Goal: Task Accomplishment & Management: Manage account settings

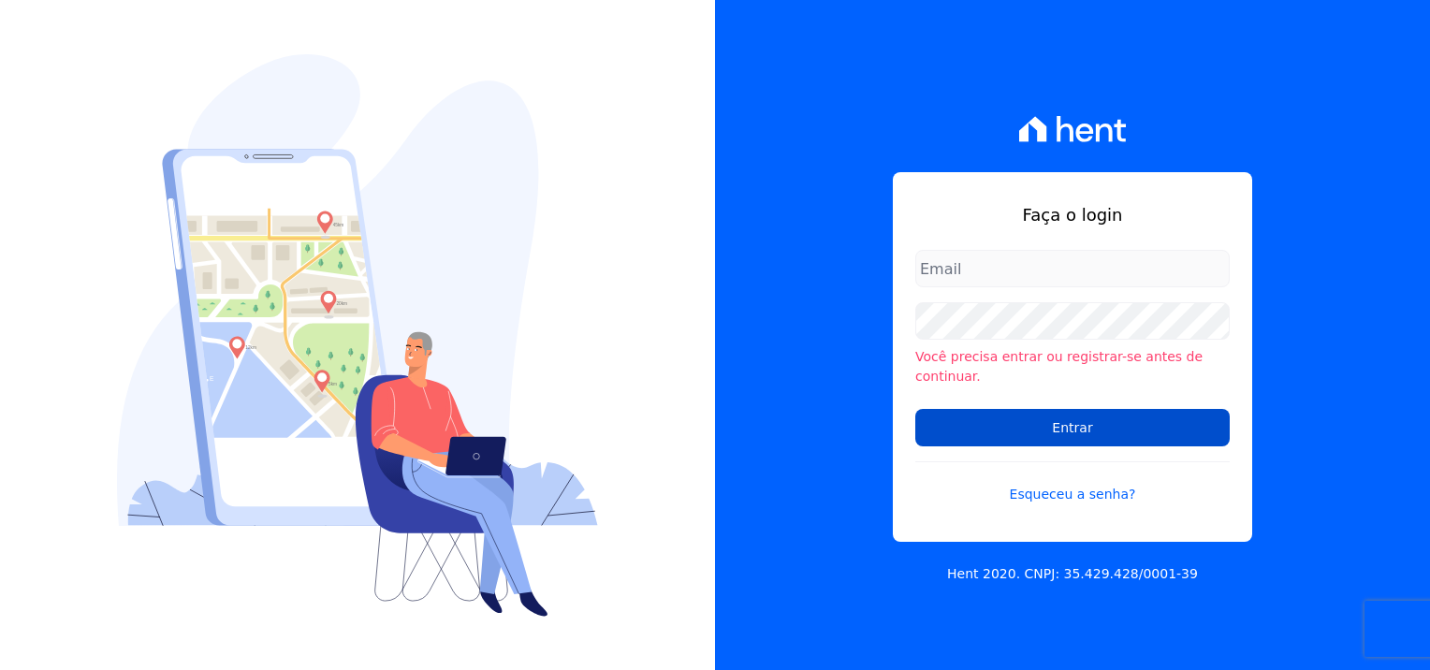
type input "[PERSON_NAME][EMAIL_ADDRESS][PERSON_NAME][DOMAIN_NAME]"
click at [1100, 431] on input "Entrar" at bounding box center [1072, 427] width 314 height 37
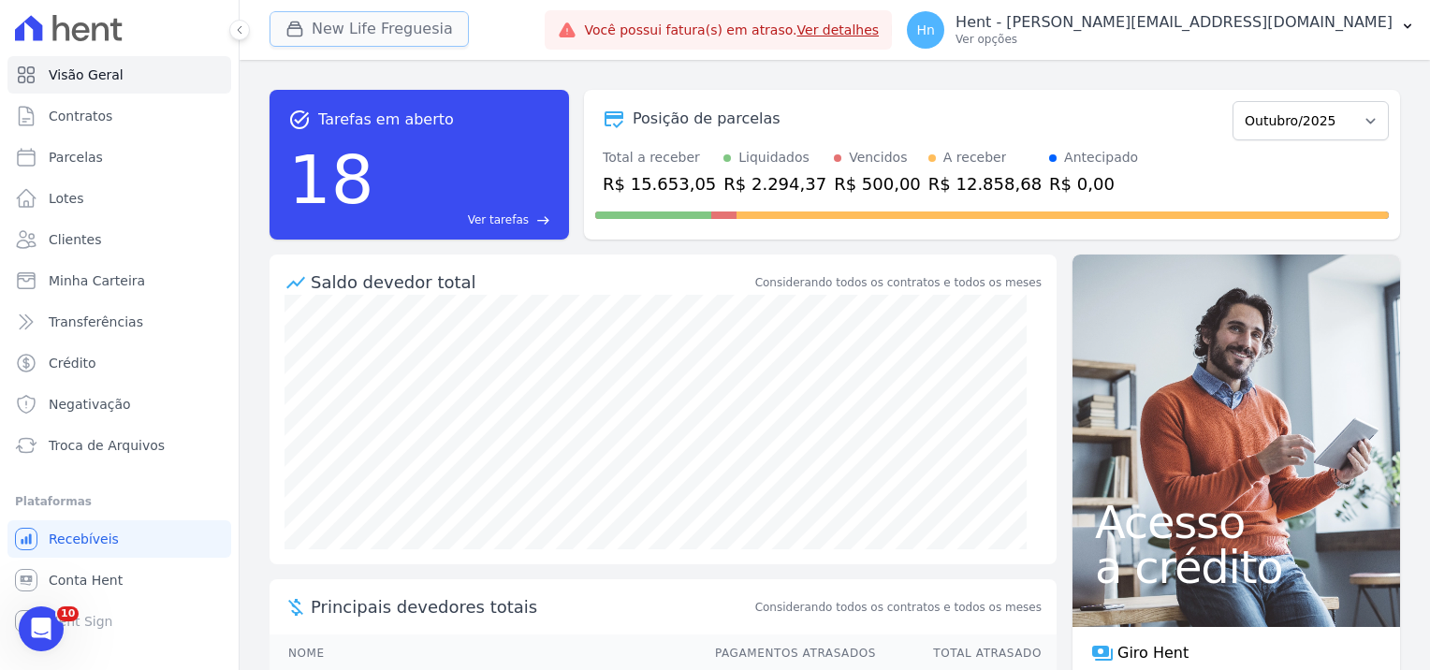
click at [411, 21] on button "New Life Freguesia" at bounding box center [369, 29] width 199 height 36
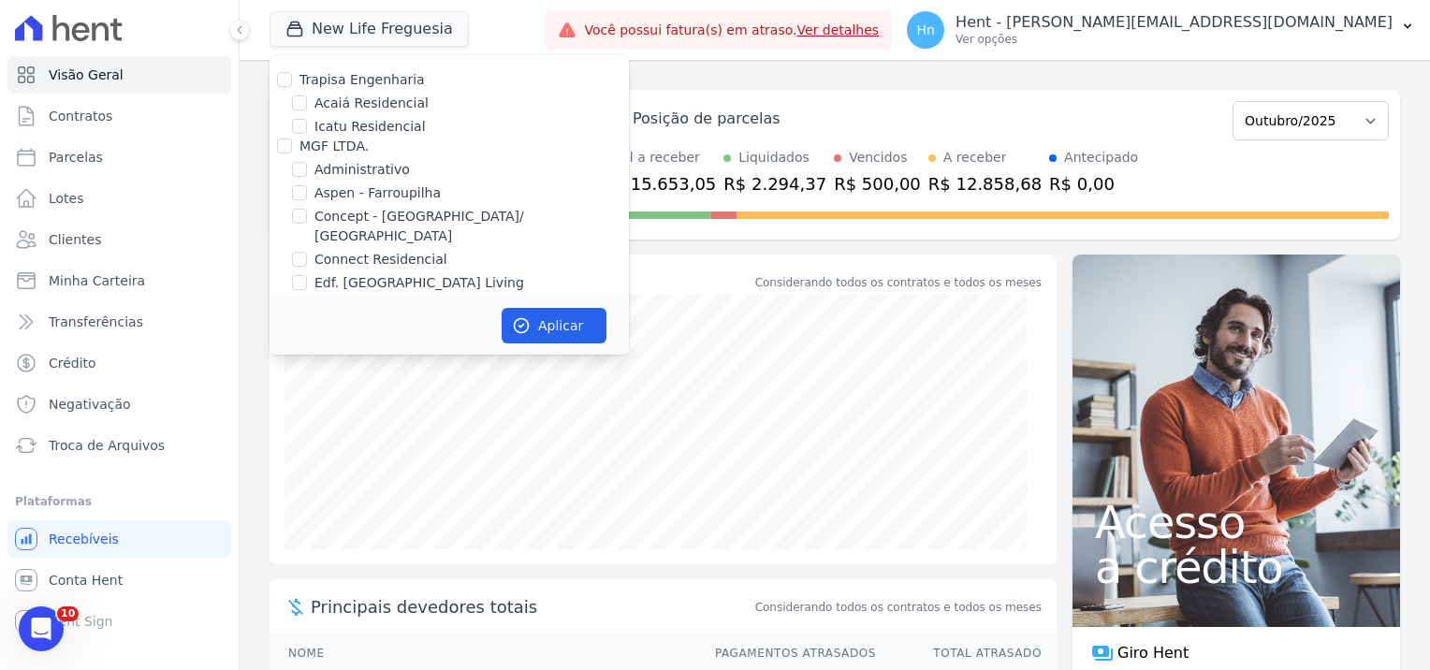
scroll to position [4130, 0]
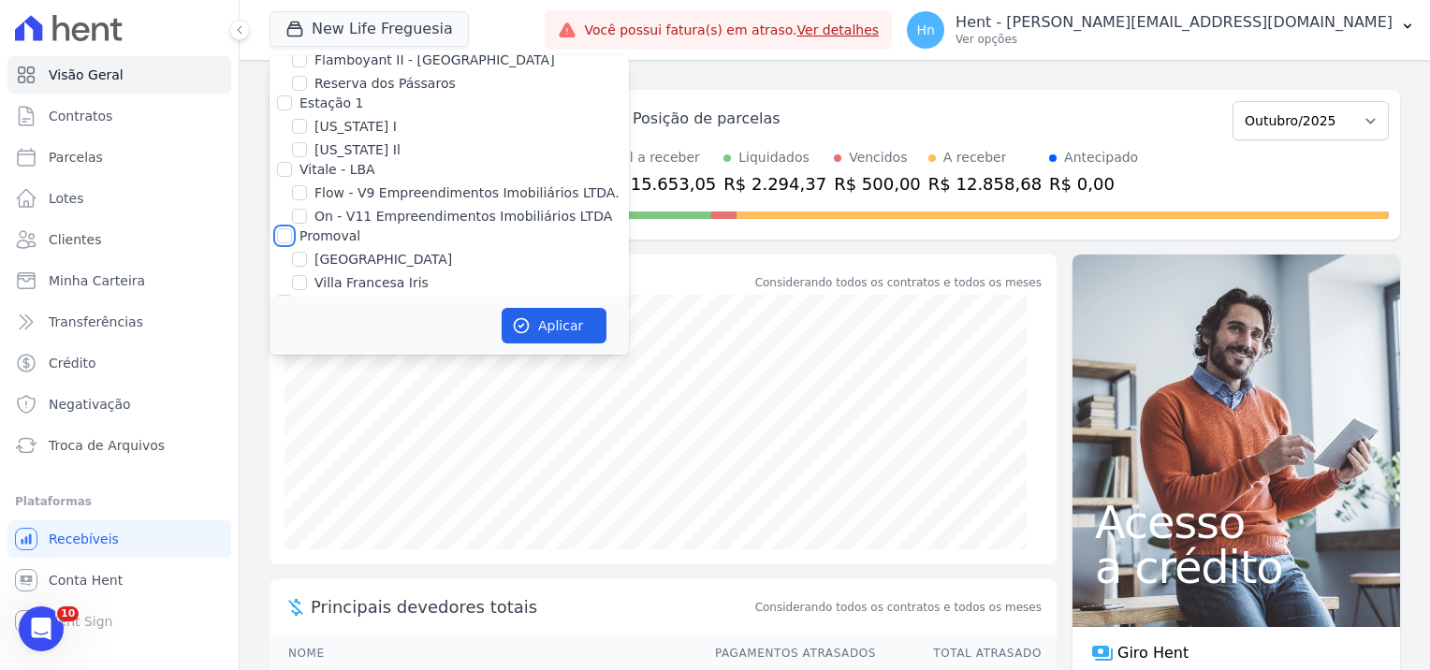
click at [287, 228] on input "Promoval" at bounding box center [284, 235] width 15 height 15
checkbox input "true"
drag, startPoint x: 555, startPoint y: 316, endPoint x: 592, endPoint y: 331, distance: 39.5
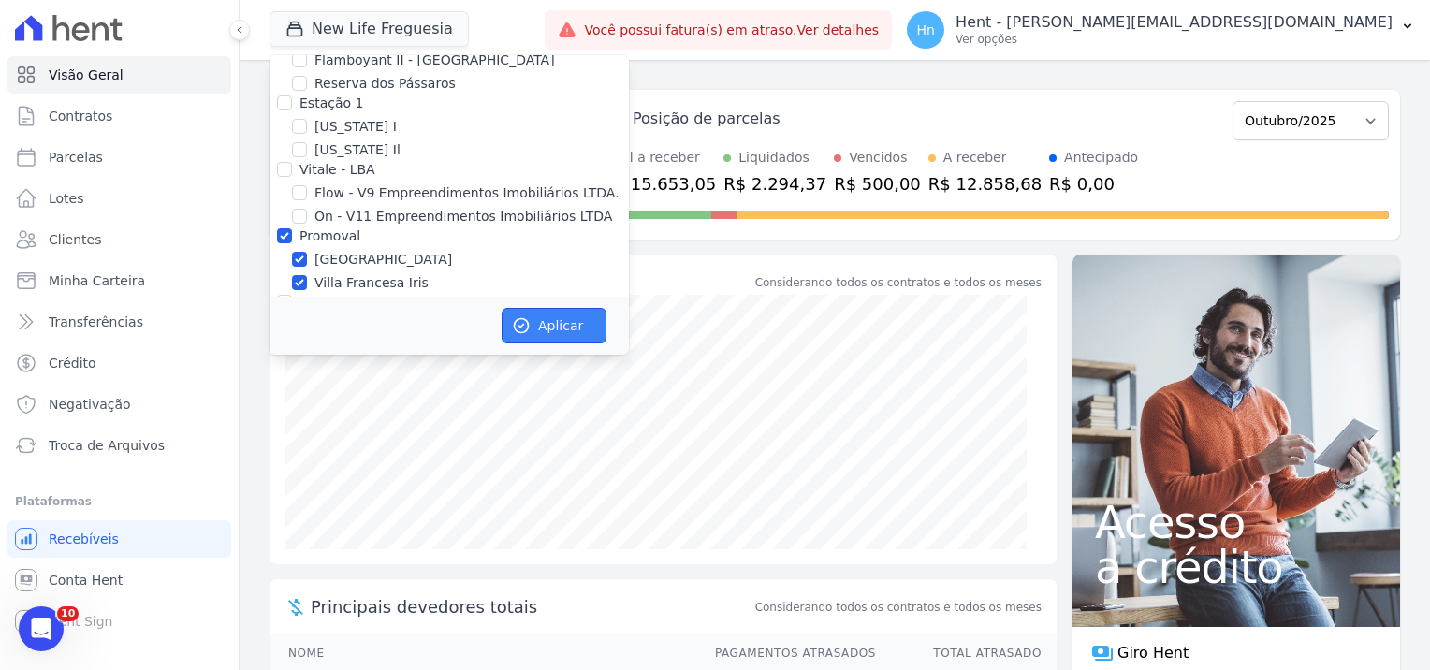
click at [555, 318] on button "Aplicar" at bounding box center [554, 326] width 105 height 36
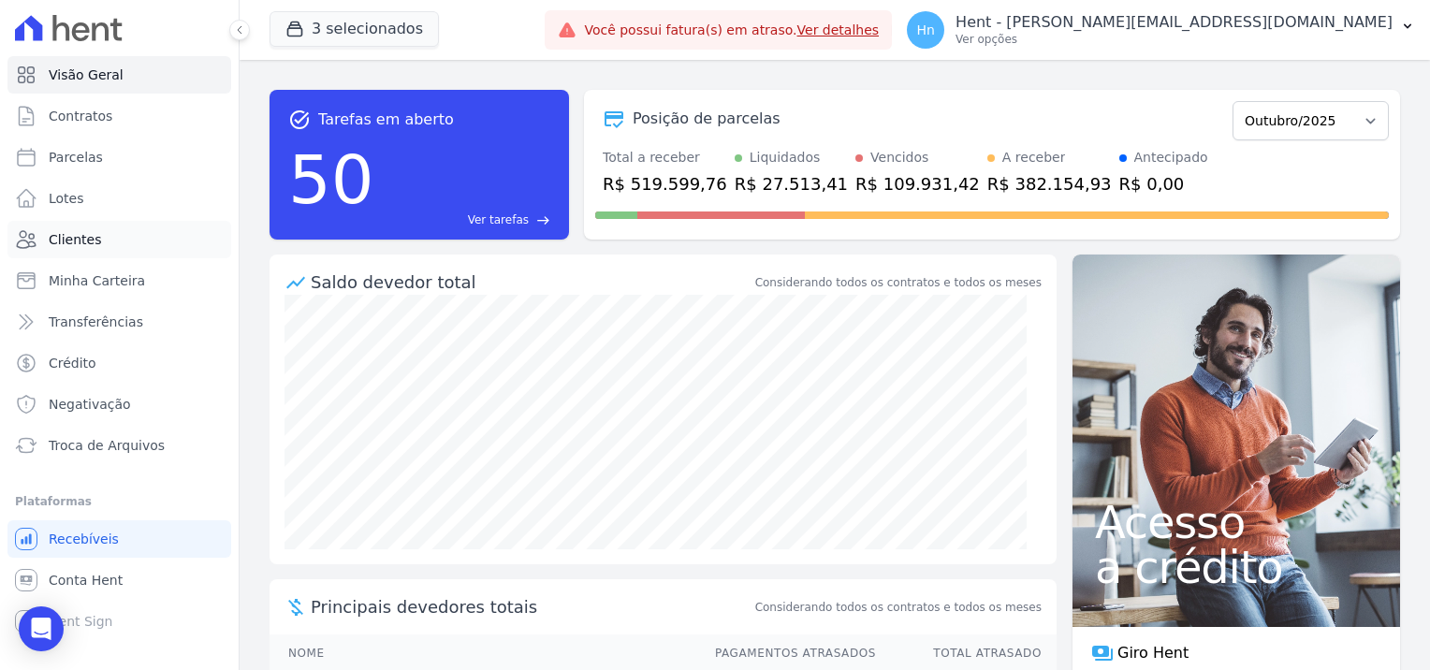
click at [113, 248] on link "Clientes" at bounding box center [119, 239] width 224 height 37
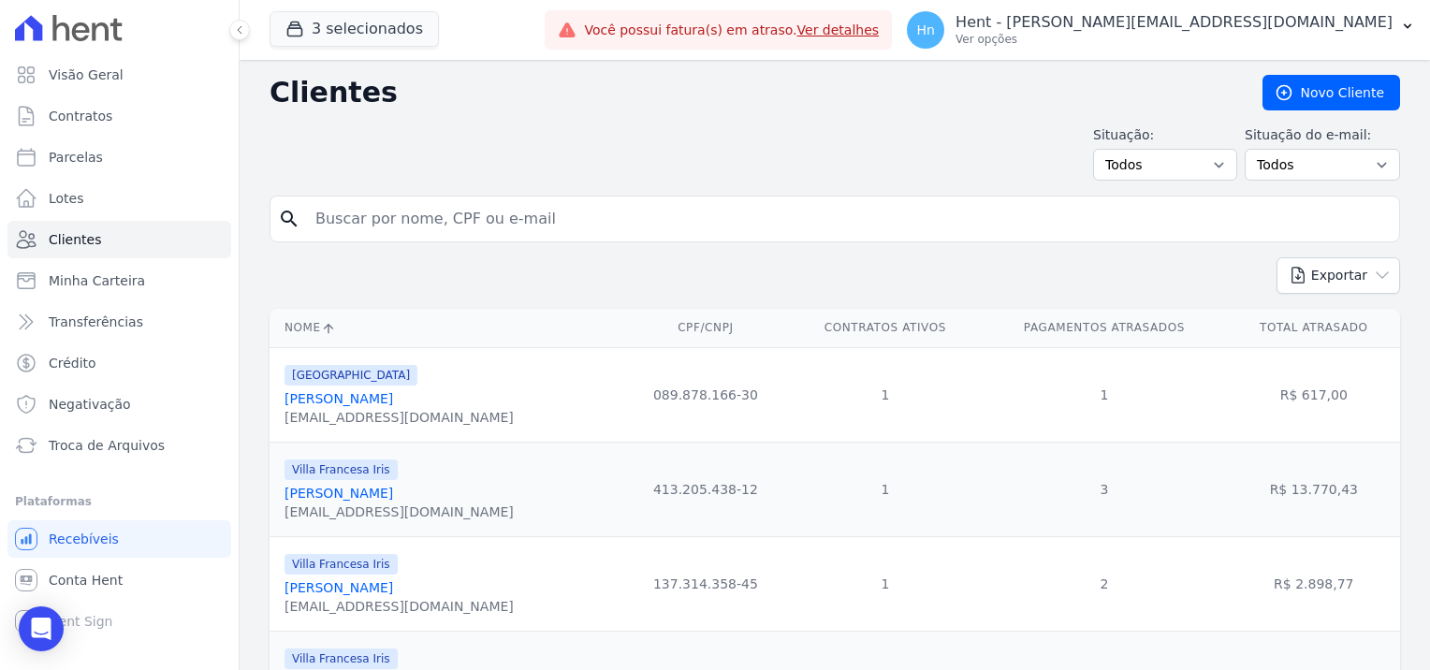
click at [409, 223] on input "search" at bounding box center [848, 218] width 1088 height 37
paste input "[PERSON_NAME]"
type input "[PERSON_NAME]"
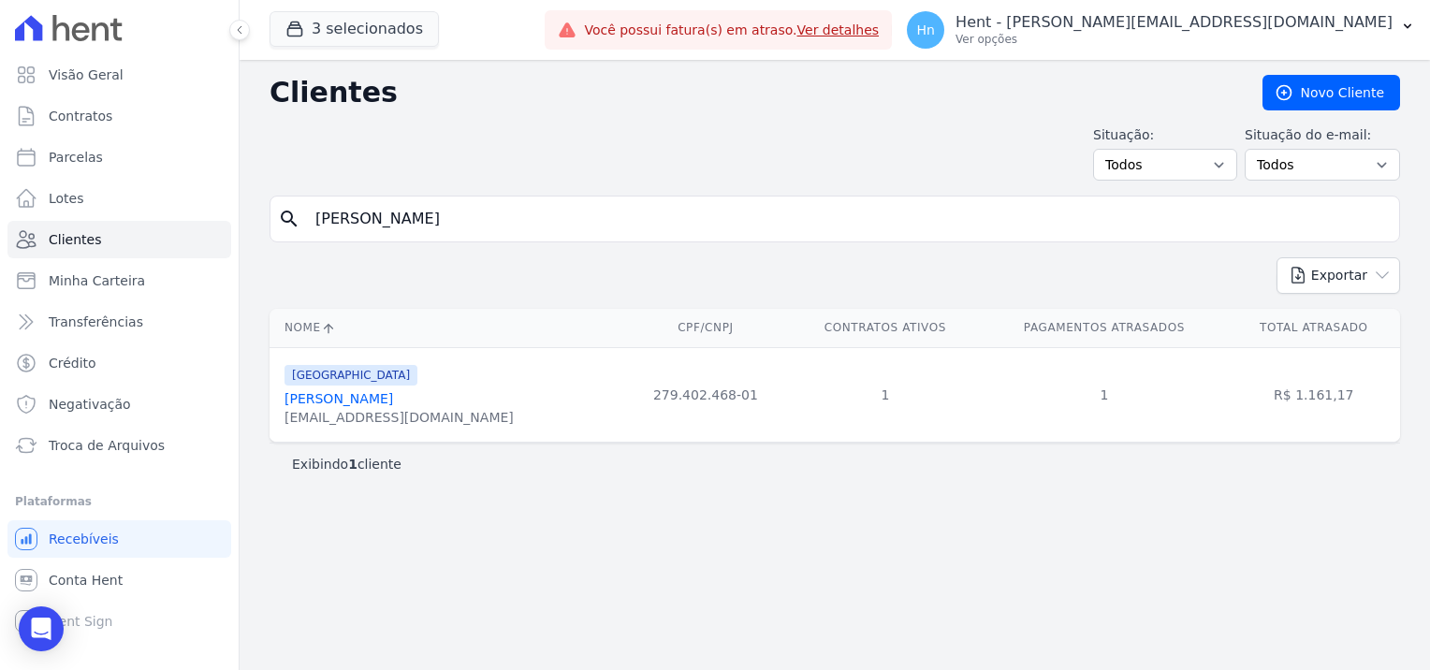
click at [386, 402] on link "[PERSON_NAME]" at bounding box center [339, 398] width 109 height 15
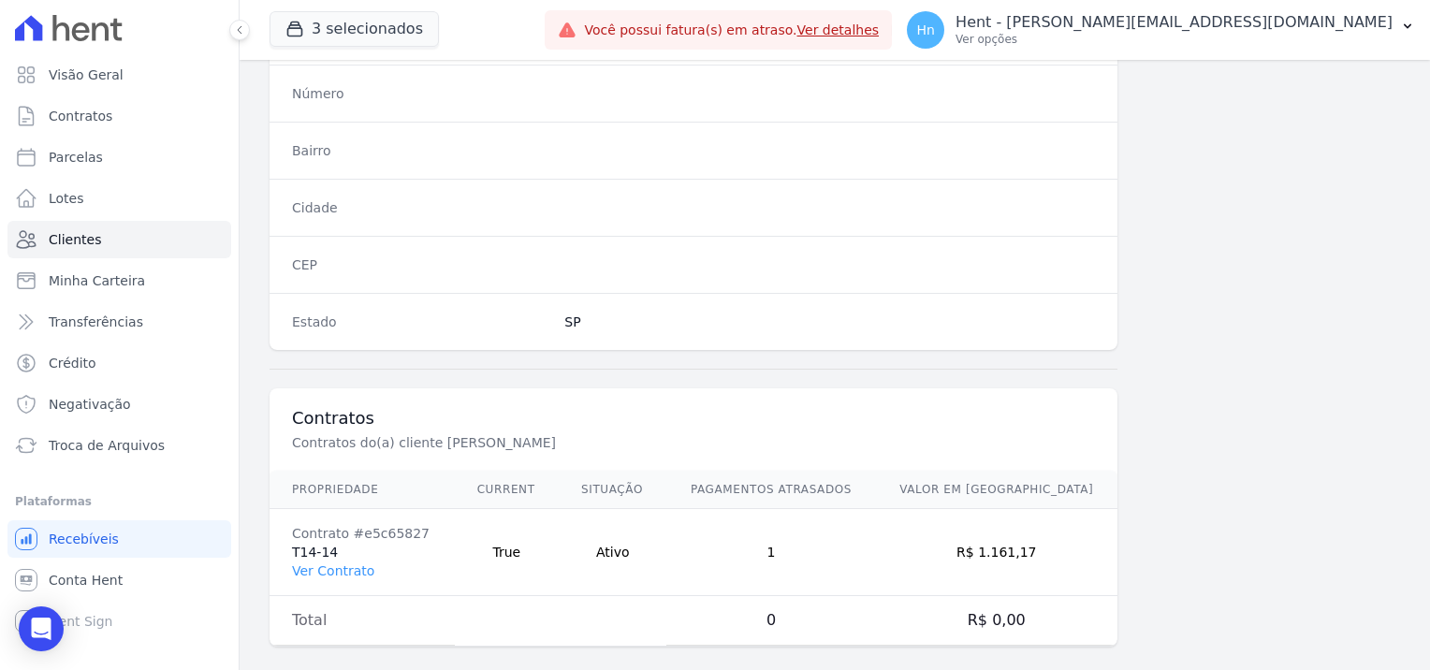
scroll to position [1075, 0]
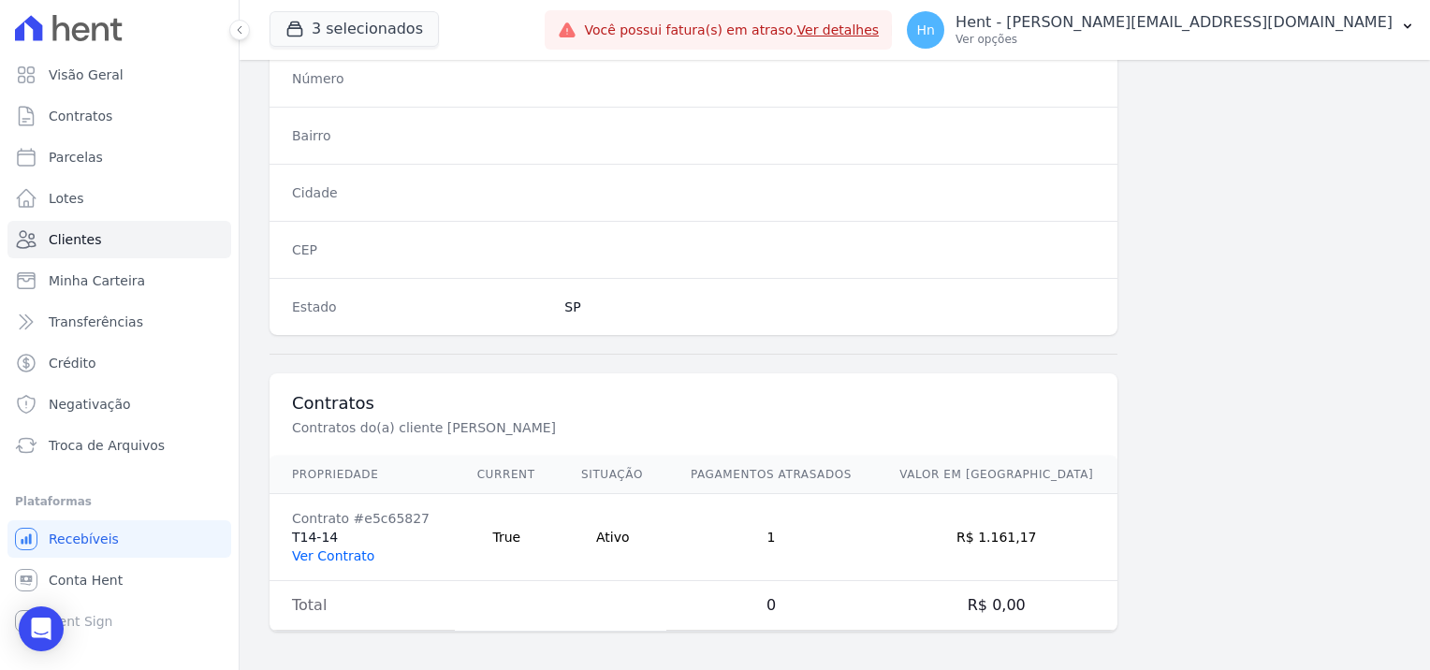
click at [367, 548] on link "Ver Contrato" at bounding box center [333, 555] width 82 height 15
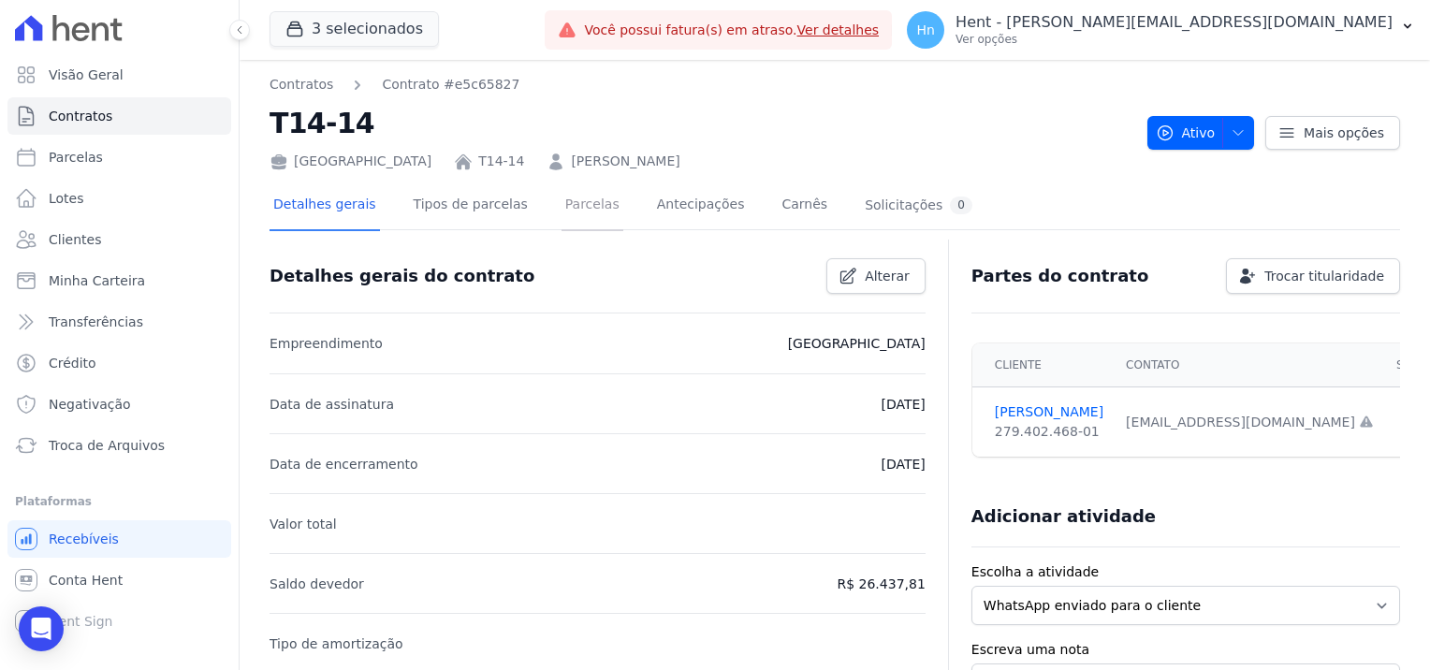
click at [562, 211] on link "Parcelas" at bounding box center [593, 207] width 62 height 50
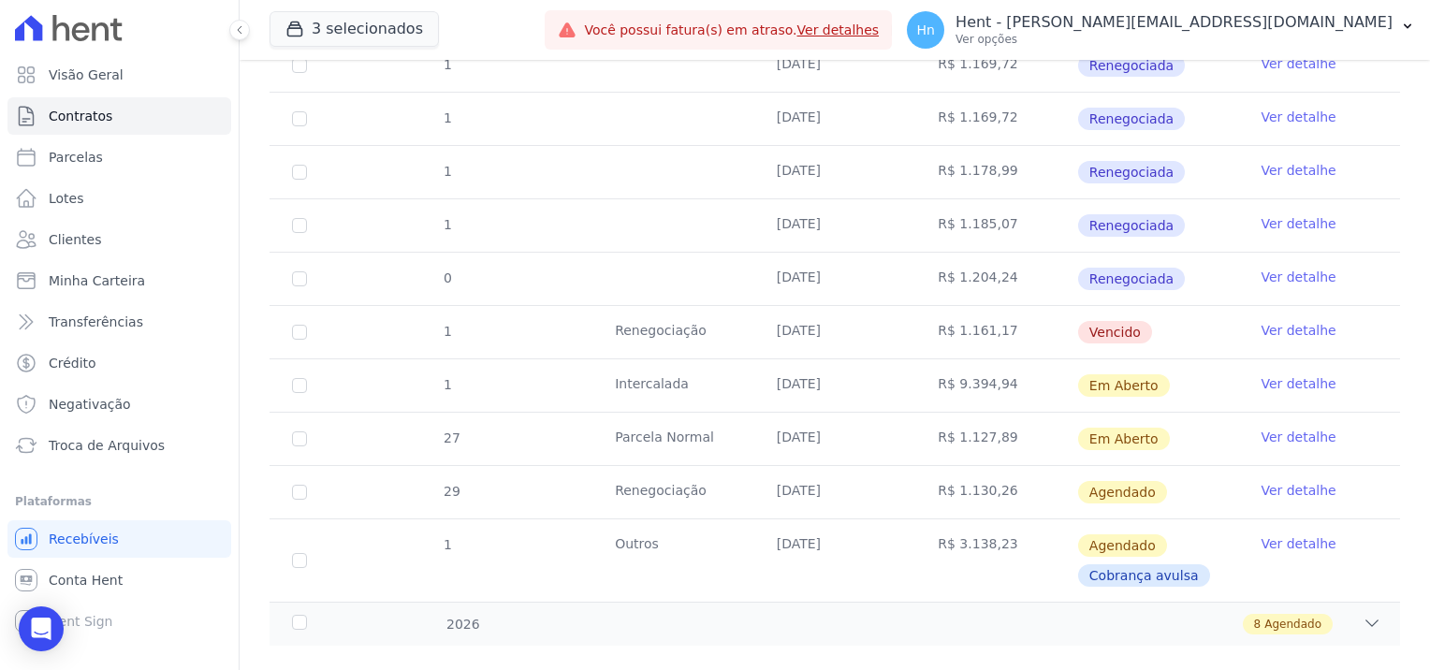
scroll to position [468, 0]
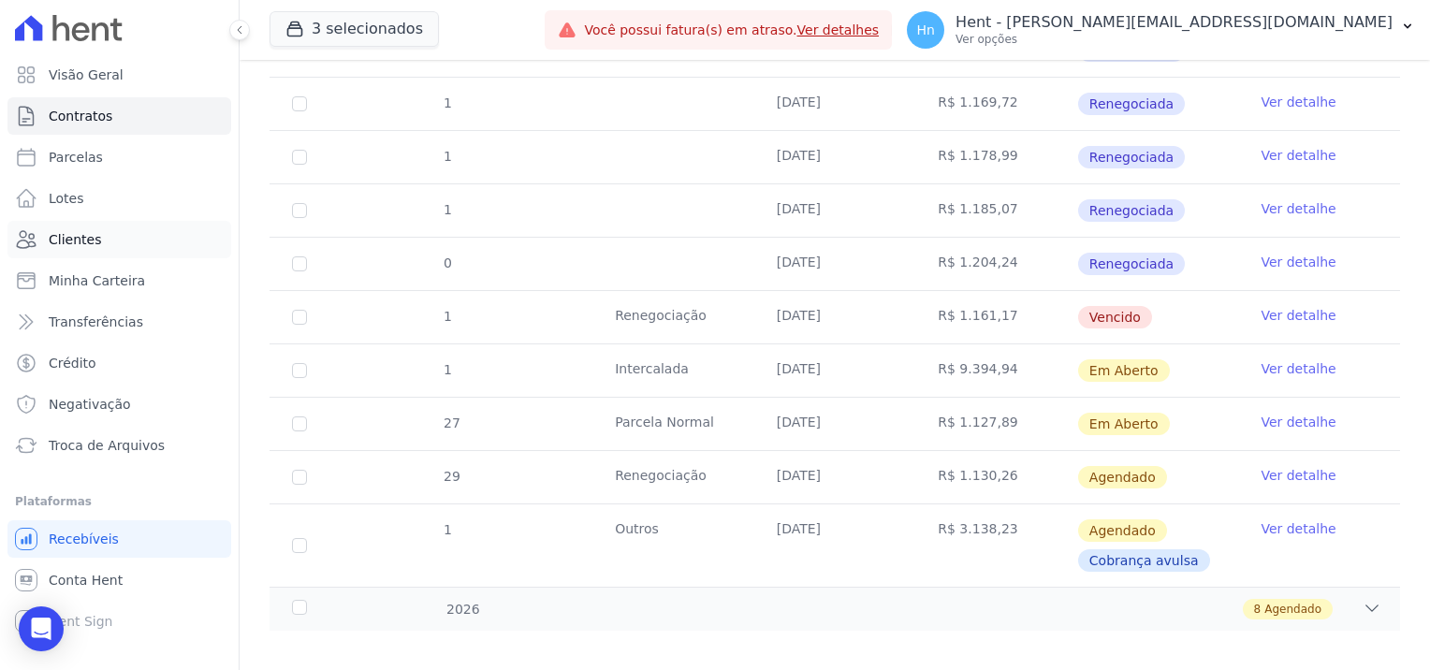
click at [104, 252] on link "Clientes" at bounding box center [119, 239] width 224 height 37
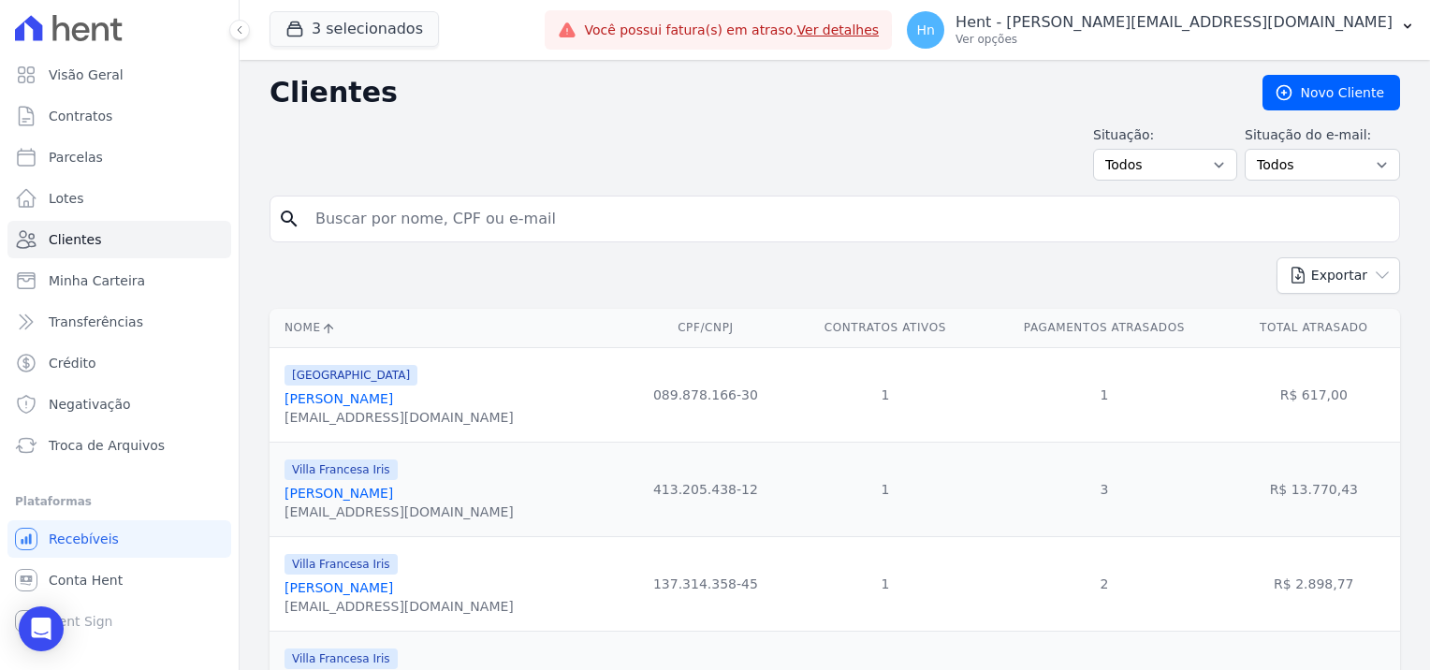
click at [506, 218] on input "search" at bounding box center [848, 218] width 1088 height 37
paste input "[PERSON_NAME]"
type input "[PERSON_NAME]"
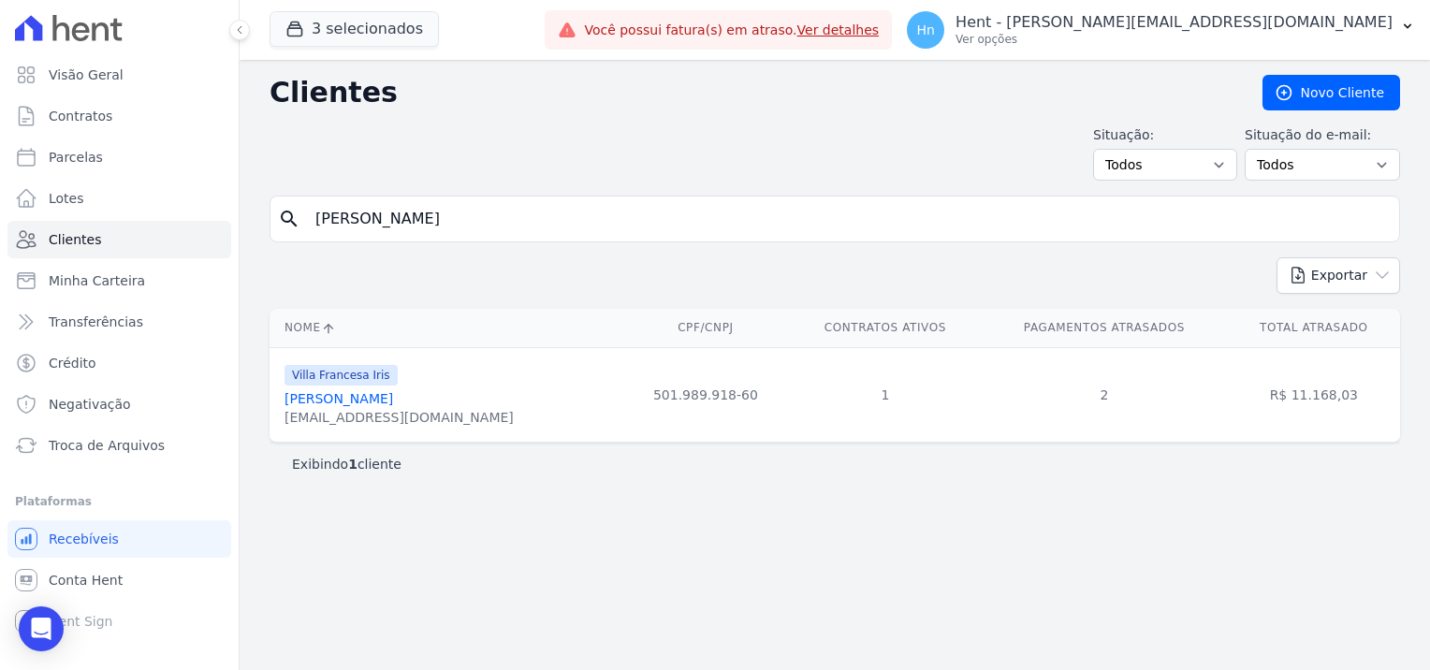
click at [363, 400] on link "[PERSON_NAME]" at bounding box center [339, 398] width 109 height 15
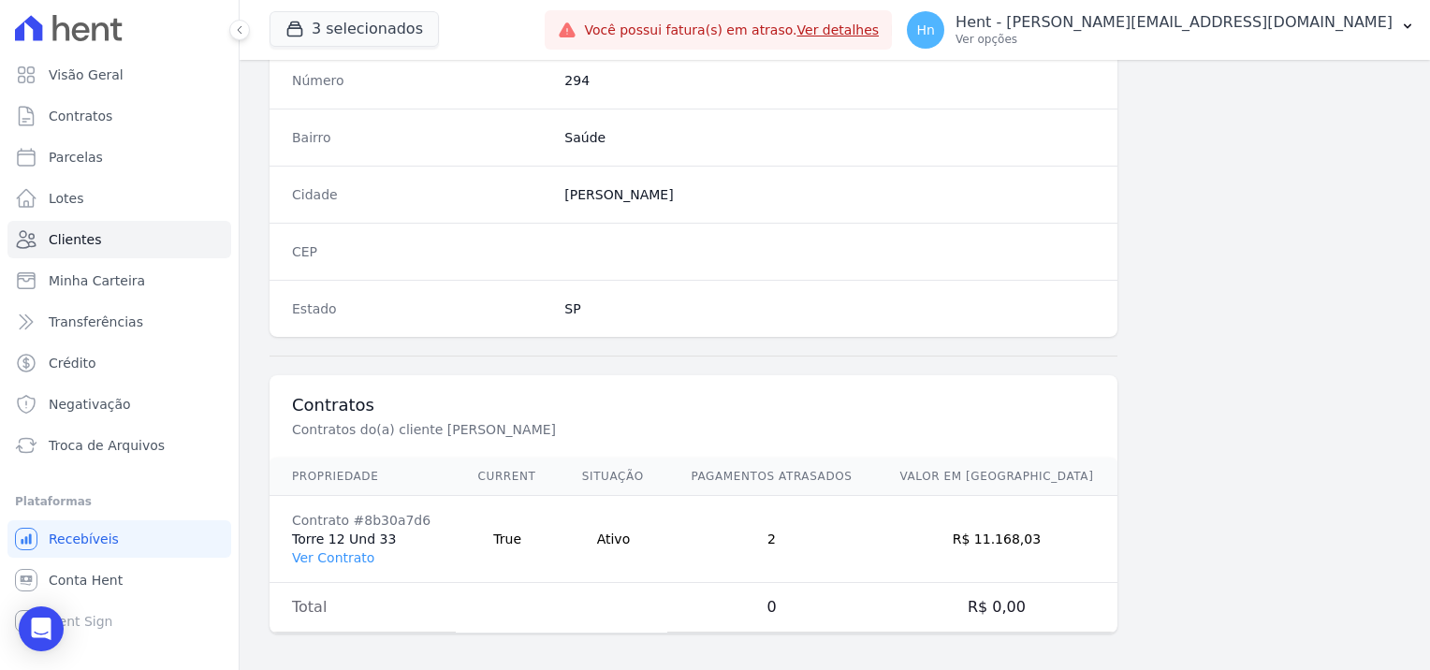
scroll to position [1075, 0]
click at [356, 548] on link "Ver Contrato" at bounding box center [333, 555] width 82 height 15
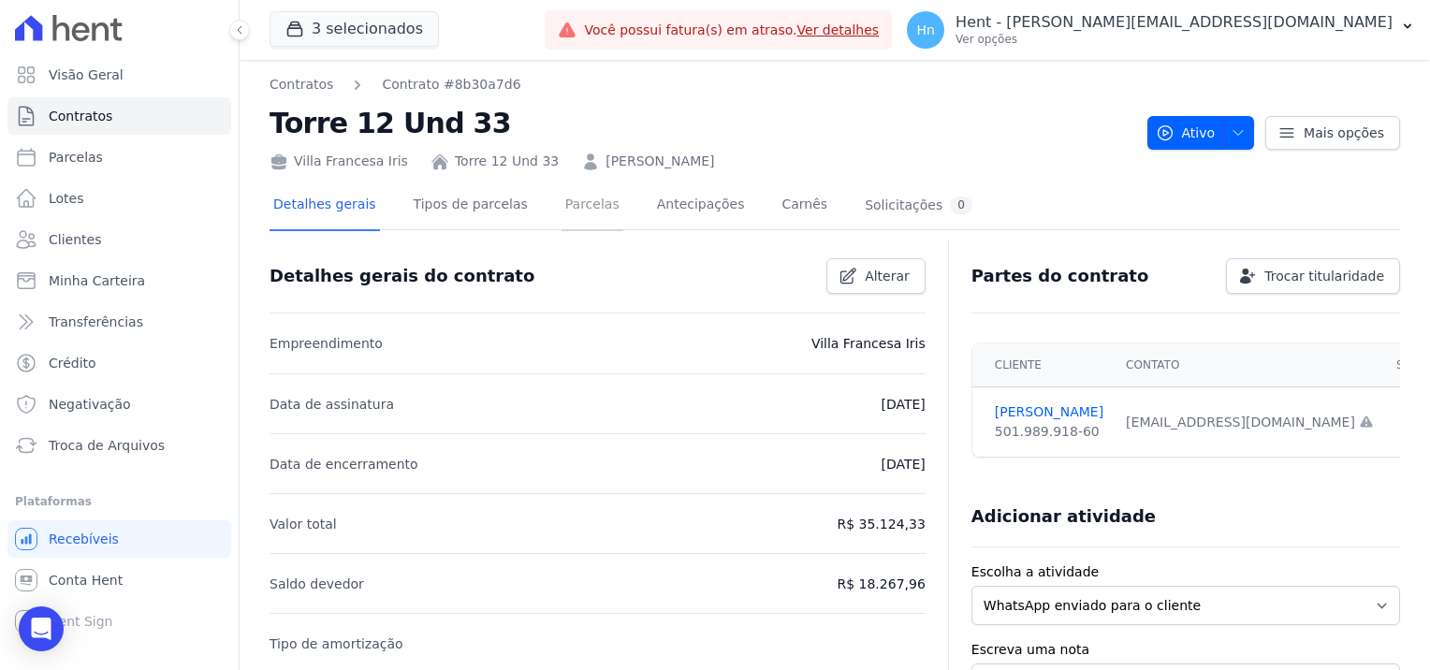
click at [562, 205] on link "Parcelas" at bounding box center [593, 207] width 62 height 50
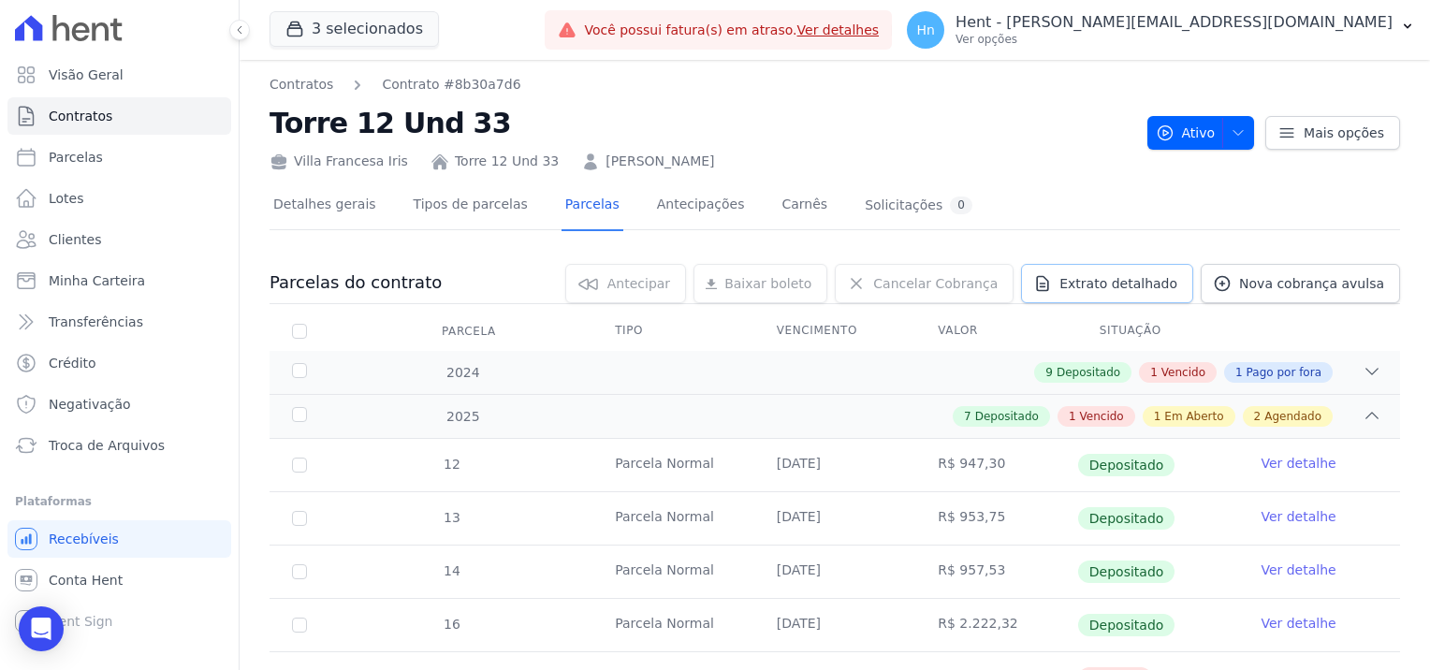
click at [1166, 283] on span "Extrato detalhado" at bounding box center [1119, 283] width 118 height 19
click at [1359, 285] on span "Exportar PDF" at bounding box center [1370, 284] width 98 height 19
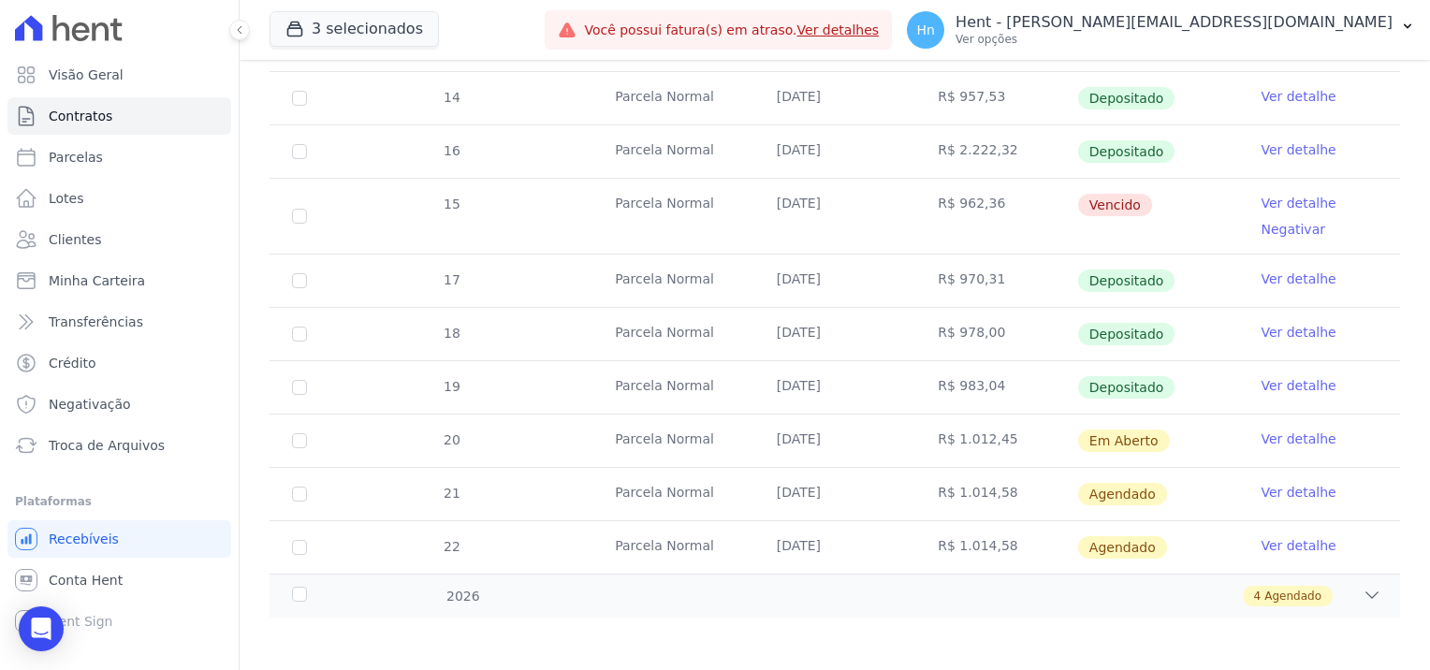
scroll to position [286, 0]
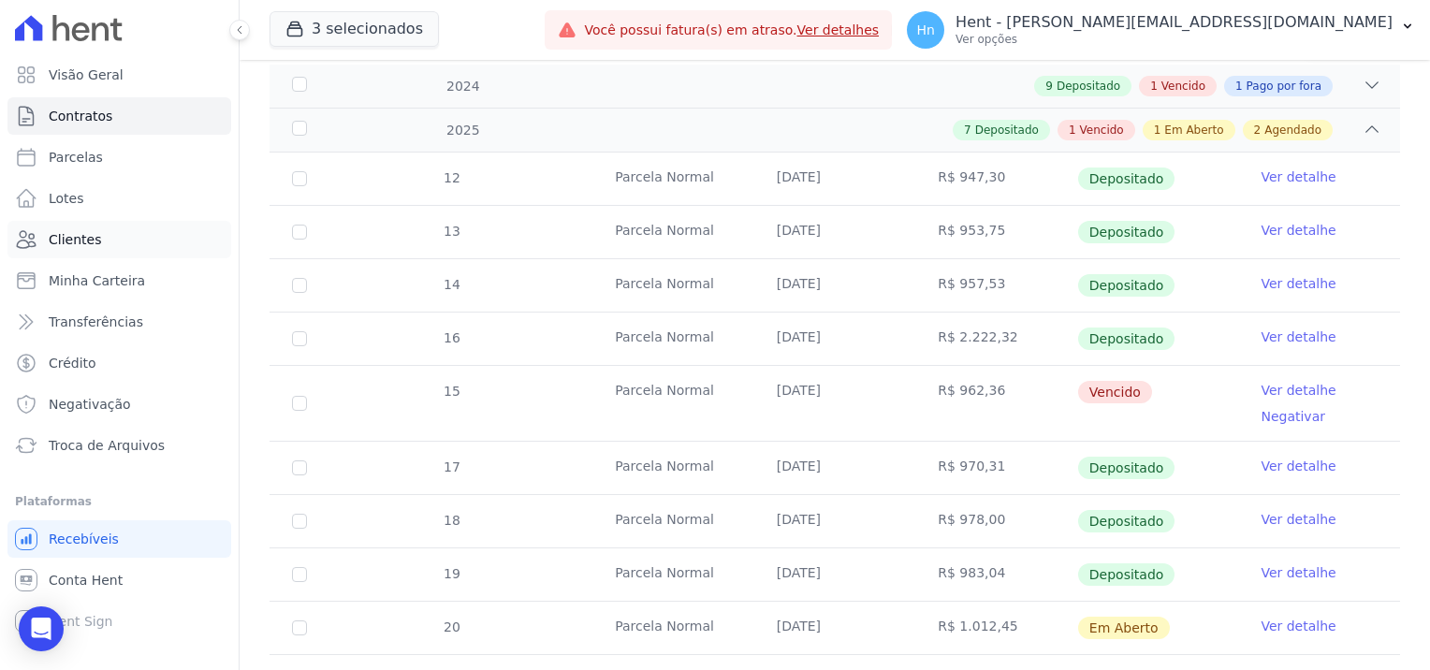
click at [86, 242] on span "Clientes" at bounding box center [75, 239] width 52 height 19
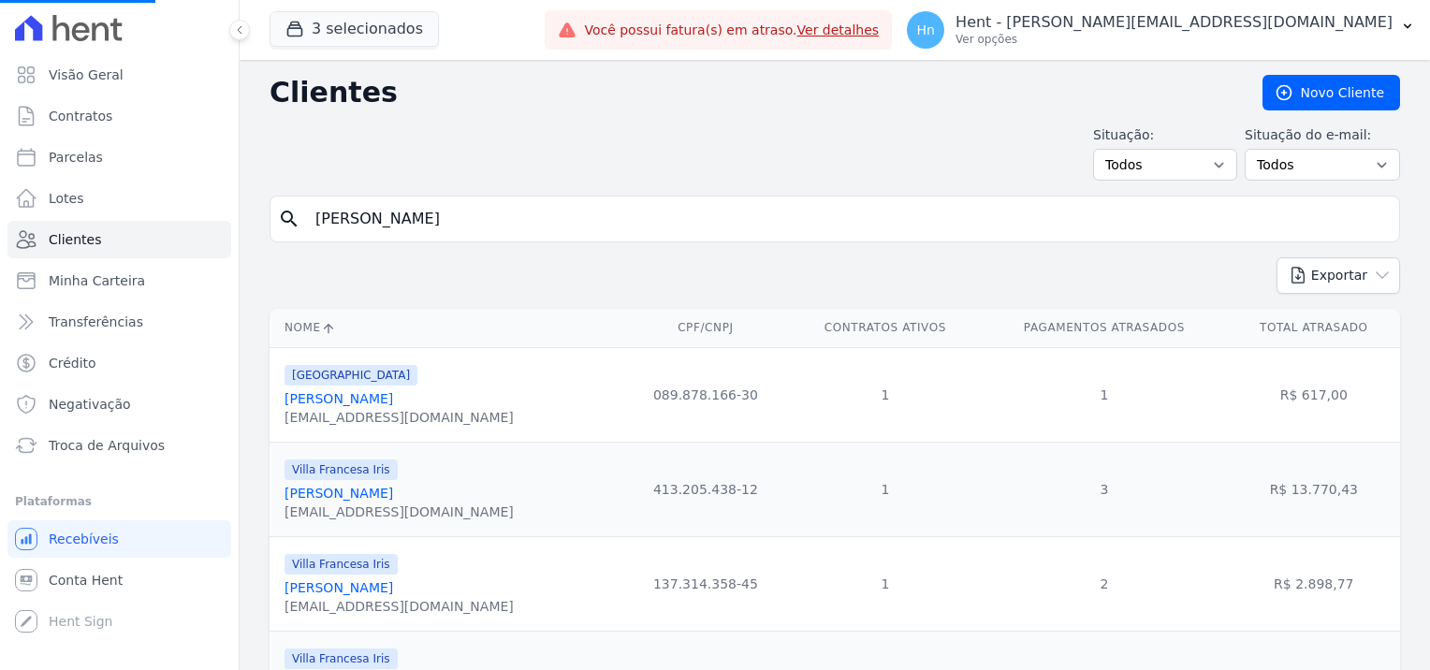
drag, startPoint x: 505, startPoint y: 215, endPoint x: 261, endPoint y: 213, distance: 244.3
drag, startPoint x: 449, startPoint y: 237, endPoint x: 430, endPoint y: 210, distance: 33.5
click at [438, 223] on div "search" at bounding box center [835, 219] width 1131 height 47
paste input "[PERSON_NAME] Generoso"
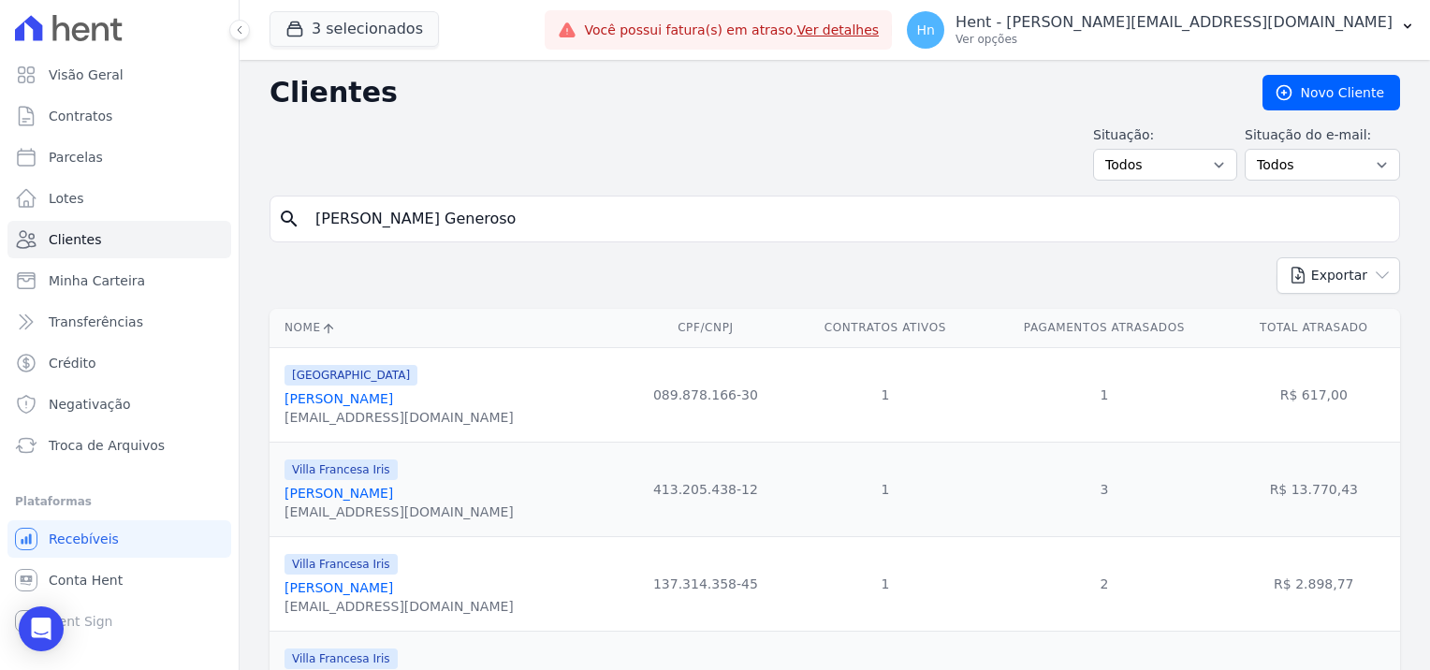
click at [430, 210] on input "[PERSON_NAME] Generoso" at bounding box center [848, 218] width 1088 height 37
type input "[PERSON_NAME] Generoso"
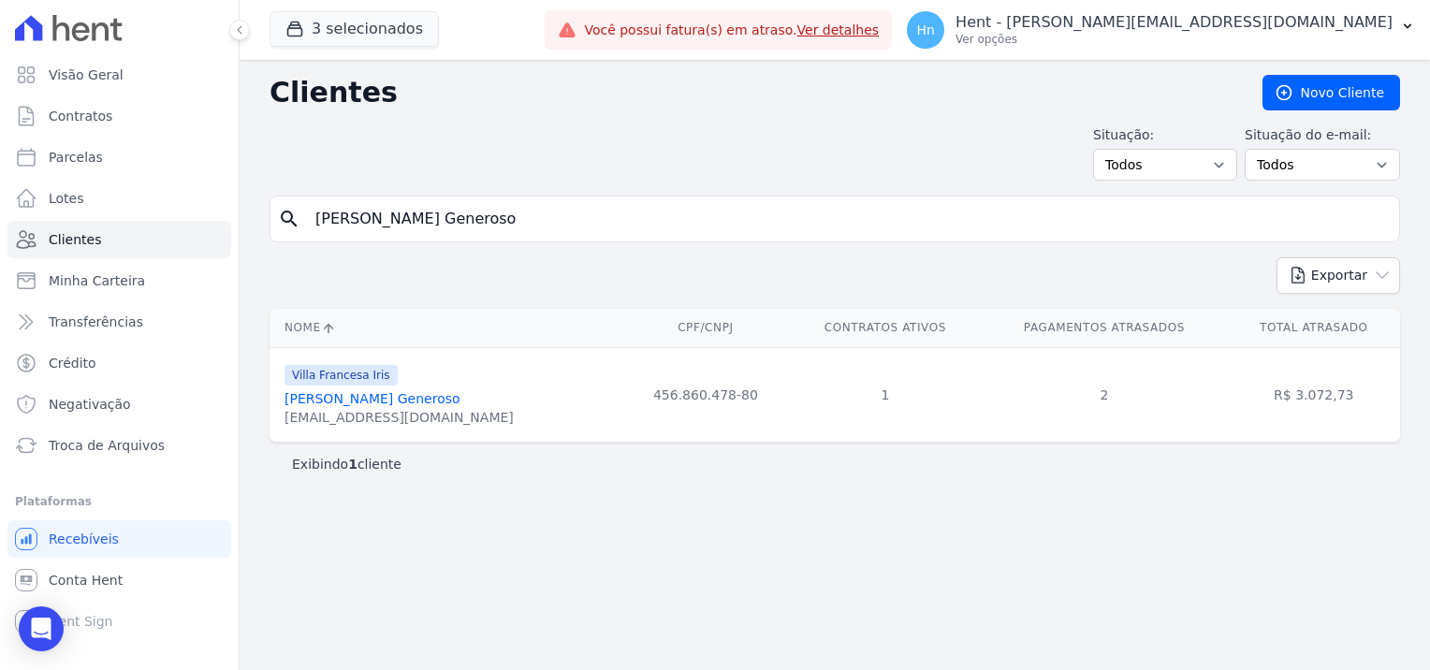
drag, startPoint x: 389, startPoint y: 401, endPoint x: 412, endPoint y: 412, distance: 25.1
click at [389, 401] on link "[PERSON_NAME] Generoso" at bounding box center [373, 398] width 176 height 15
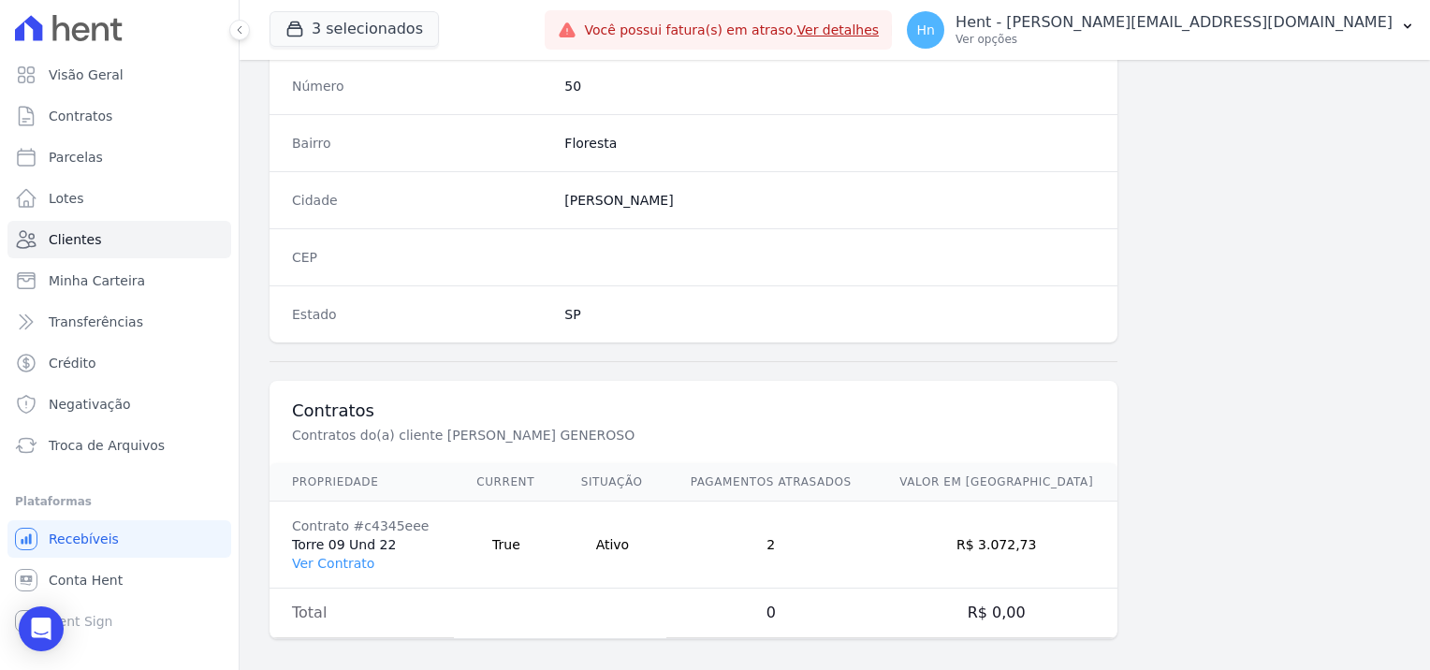
scroll to position [1075, 0]
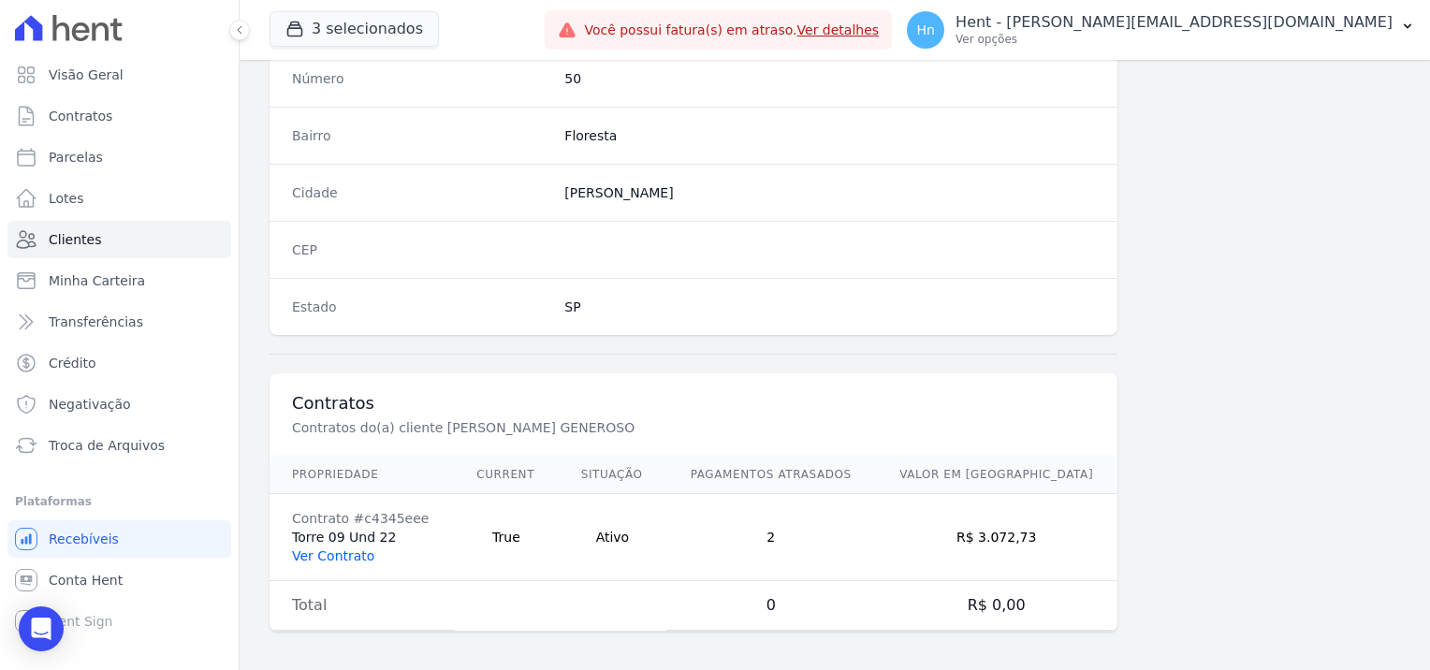
click at [316, 548] on link "Ver Contrato" at bounding box center [333, 555] width 82 height 15
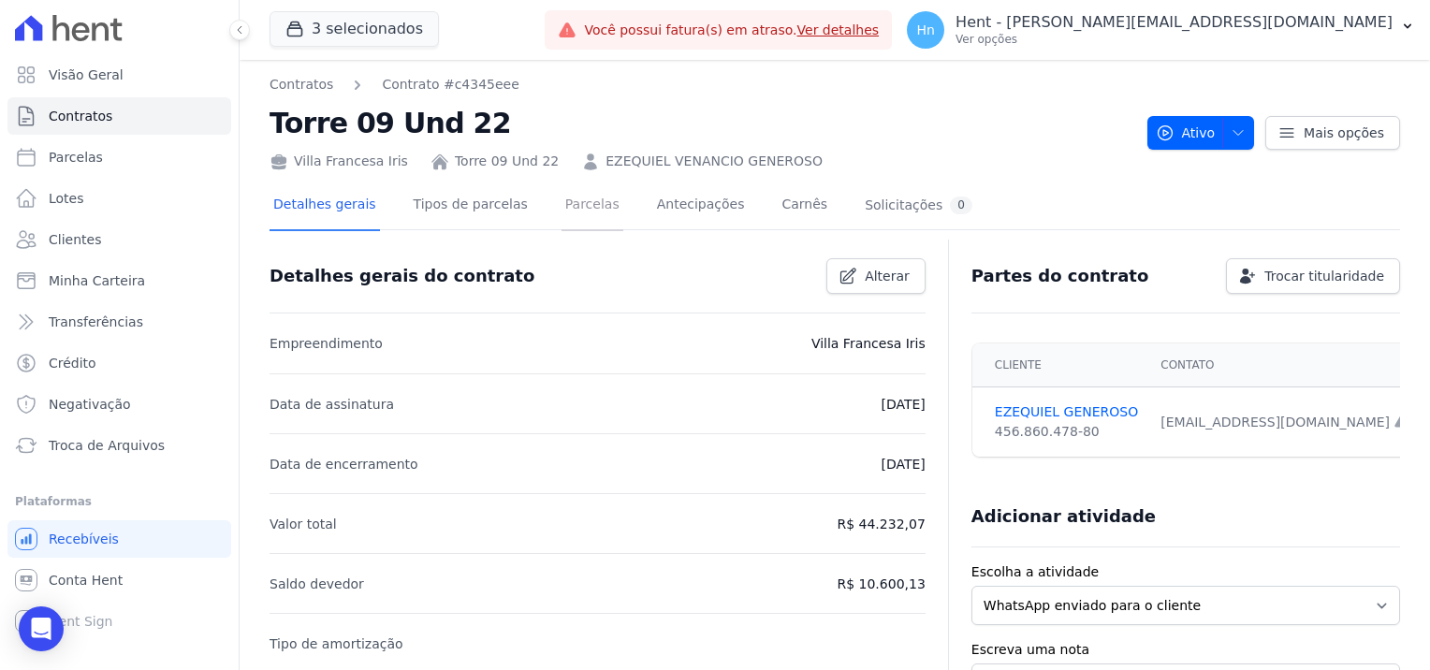
drag, startPoint x: 565, startPoint y: 200, endPoint x: 704, endPoint y: 264, distance: 152.4
click at [565, 200] on link "Parcelas" at bounding box center [593, 207] width 62 height 50
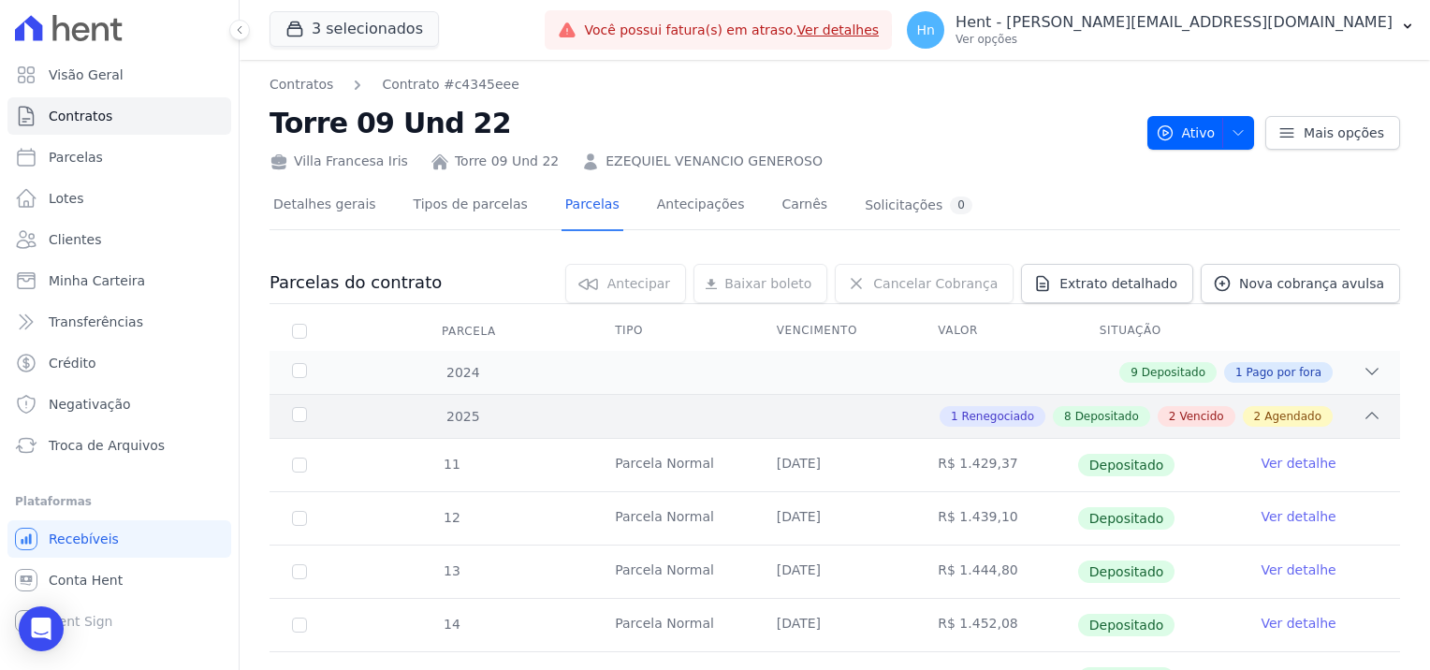
click at [1191, 416] on span "Vencido" at bounding box center [1201, 416] width 44 height 17
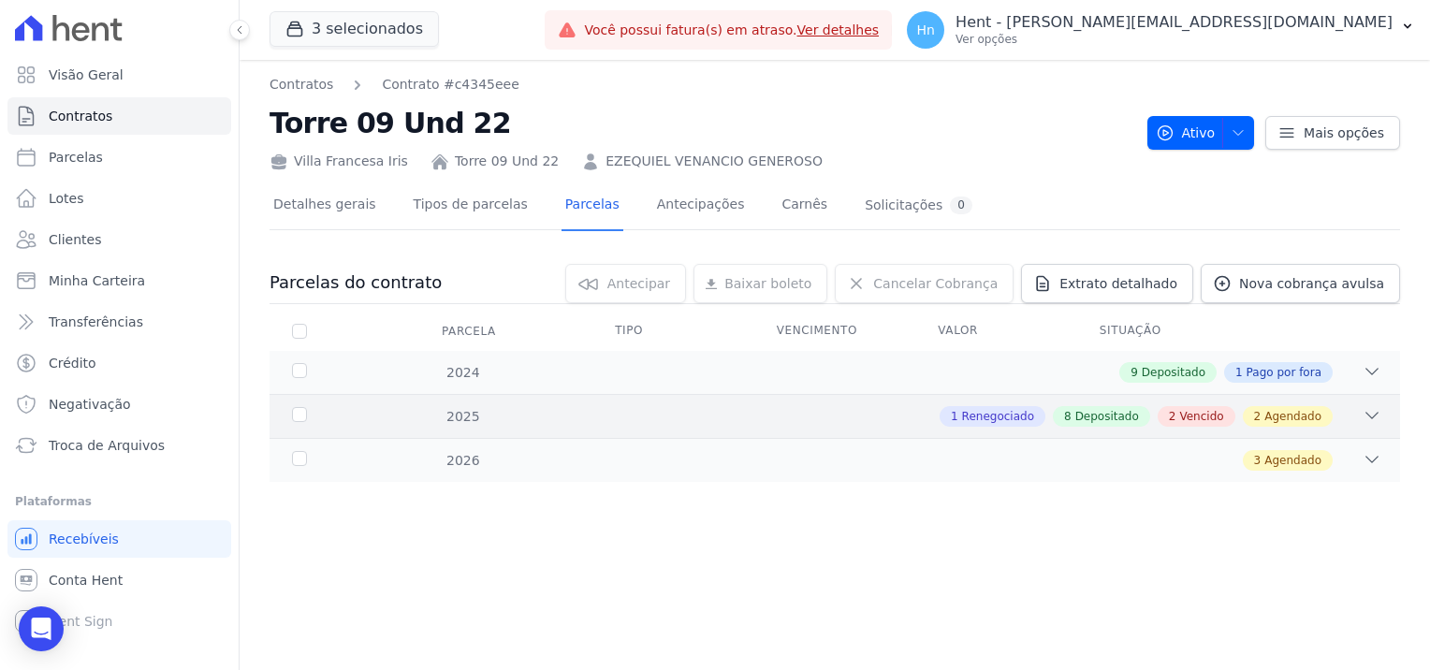
click at [1191, 416] on span "Vencido" at bounding box center [1201, 416] width 44 height 17
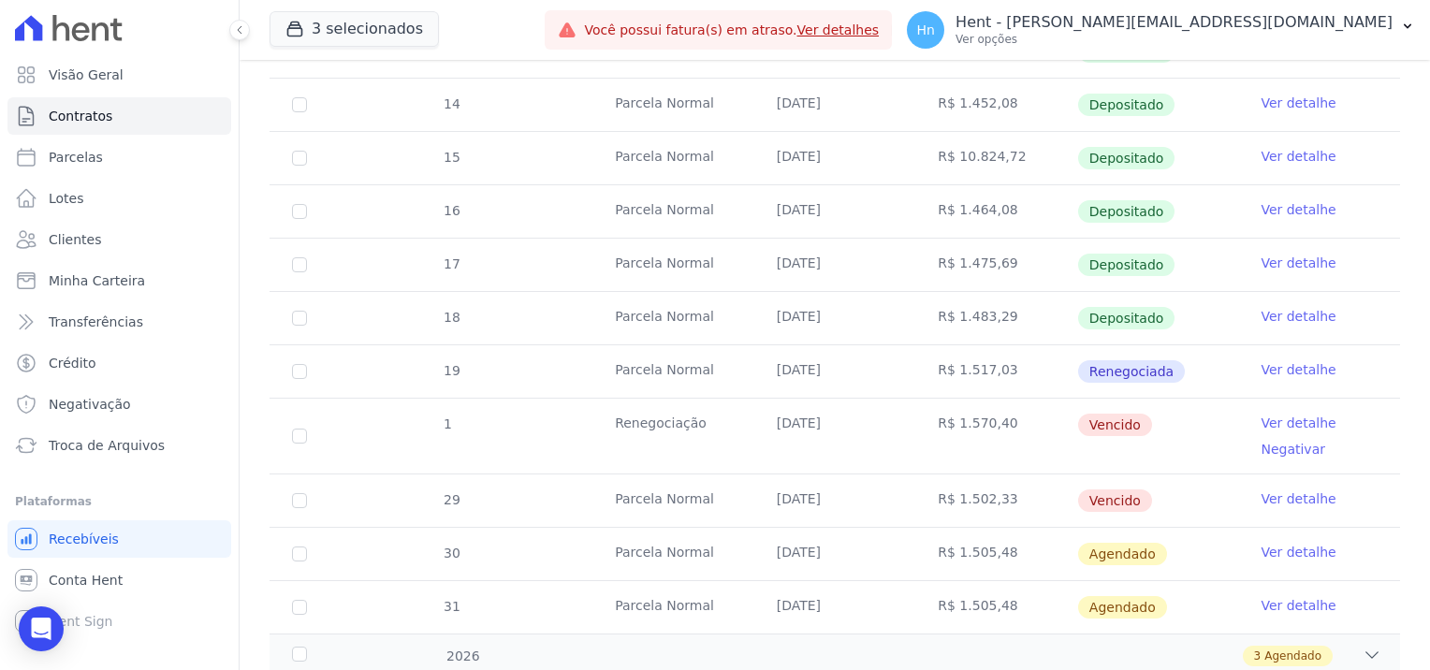
scroll to position [562, 0]
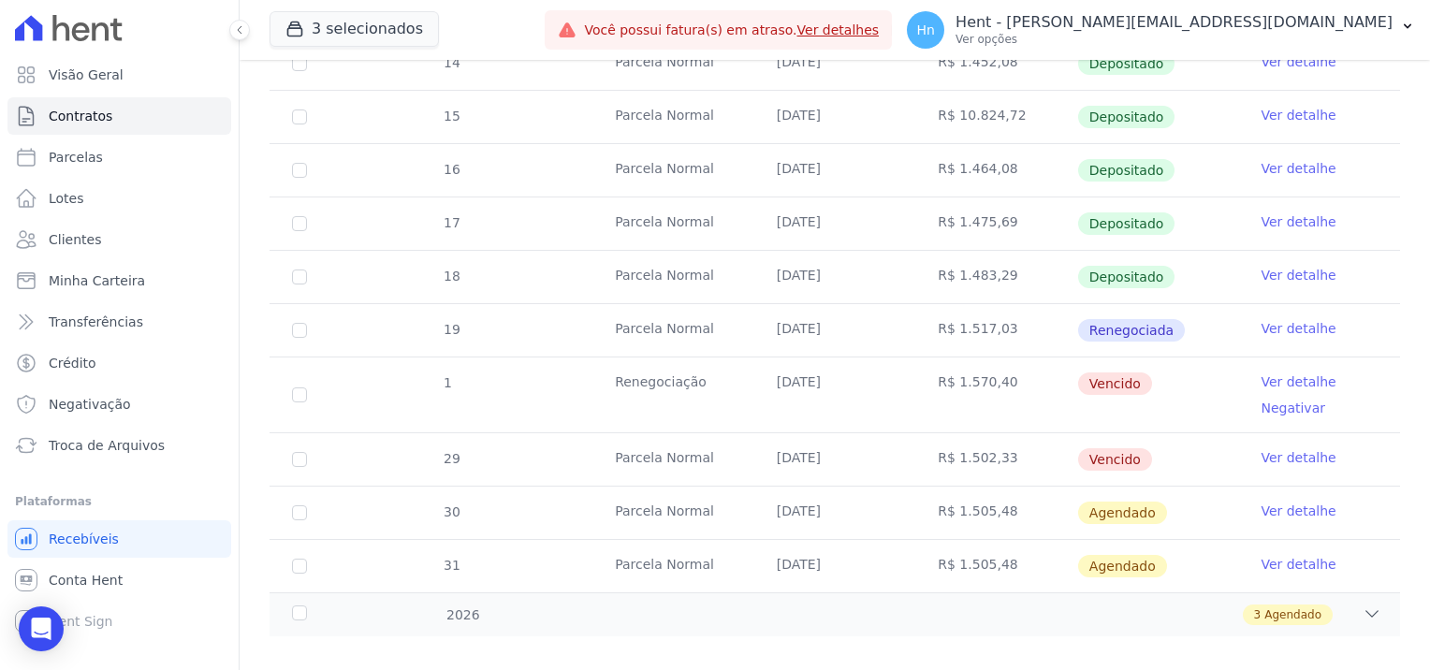
drag, startPoint x: 634, startPoint y: 379, endPoint x: 1155, endPoint y: 388, distance: 521.4
click at [1155, 388] on tr "1 Renegociação [DATE] R$ 1.570,40 [GEOGRAPHIC_DATA] Ver detalhe Negativar" at bounding box center [835, 395] width 1131 height 76
drag, startPoint x: 1155, startPoint y: 388, endPoint x: 797, endPoint y: 448, distance: 362.7
click at [797, 448] on tr "29 [GEOGRAPHIC_DATA] [DATE] R$ 1.502,33 [GEOGRAPHIC_DATA] Ver detalhe" at bounding box center [835, 458] width 1131 height 53
click at [293, 392] on input "checkbox" at bounding box center [299, 395] width 15 height 15
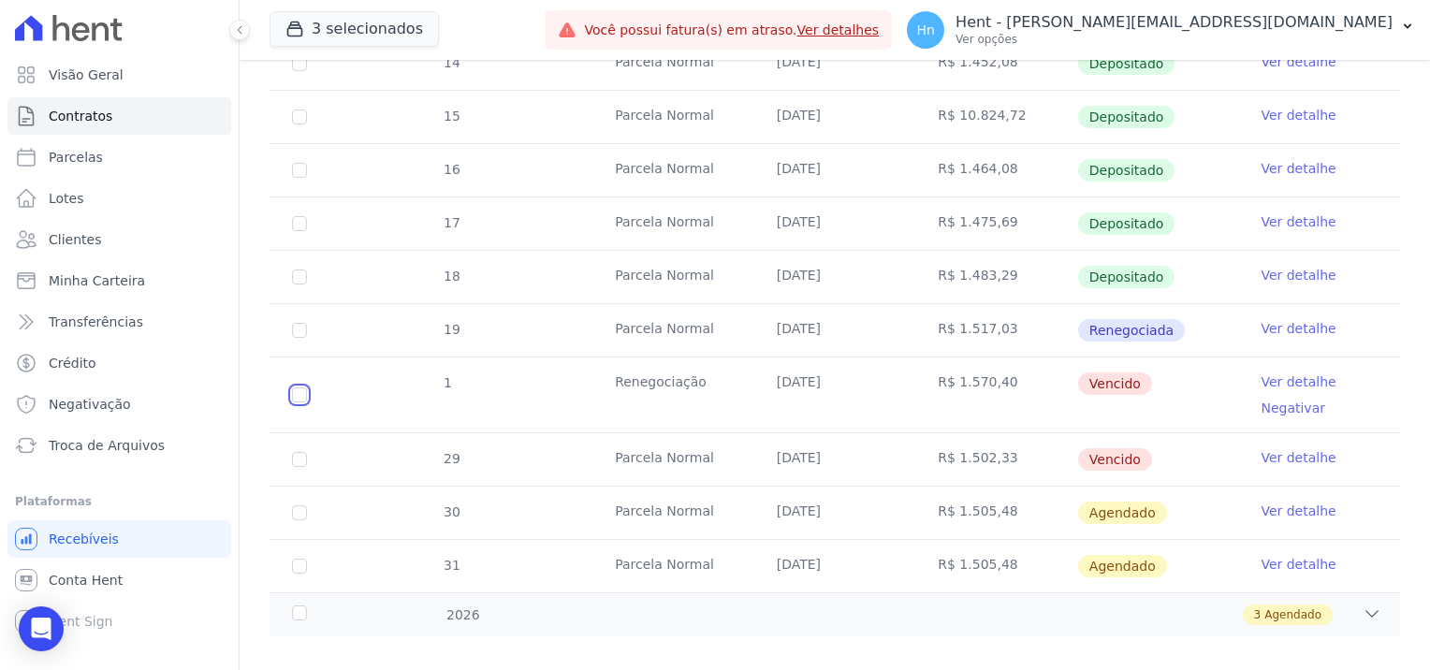
checkbox input "true"
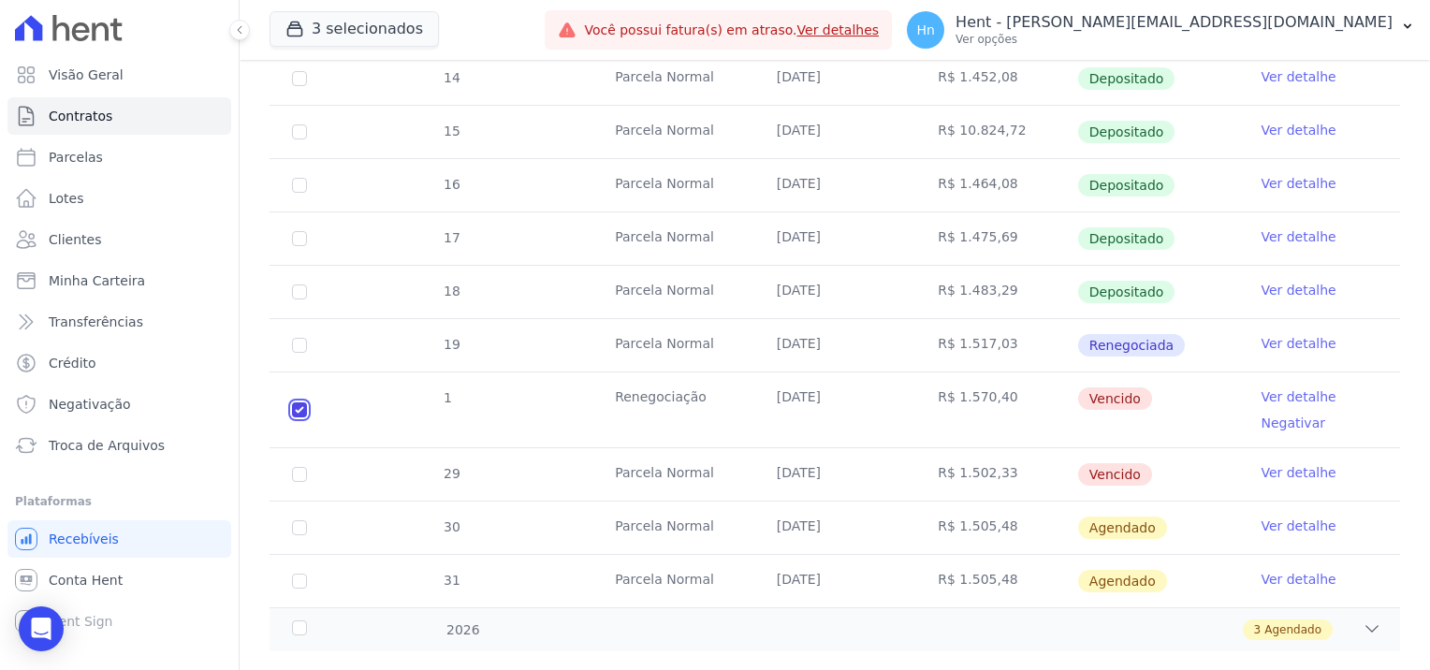
scroll to position [577, 0]
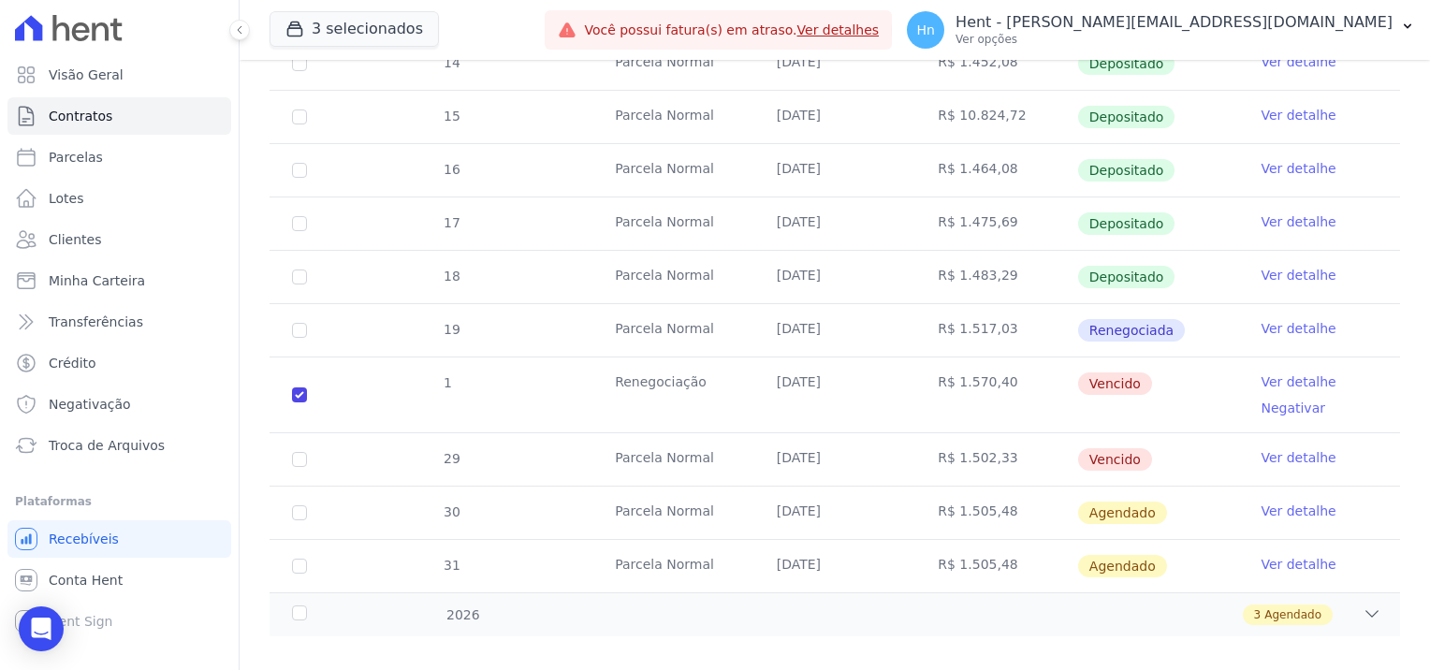
click at [1199, 419] on td "Vencido" at bounding box center [1158, 395] width 162 height 75
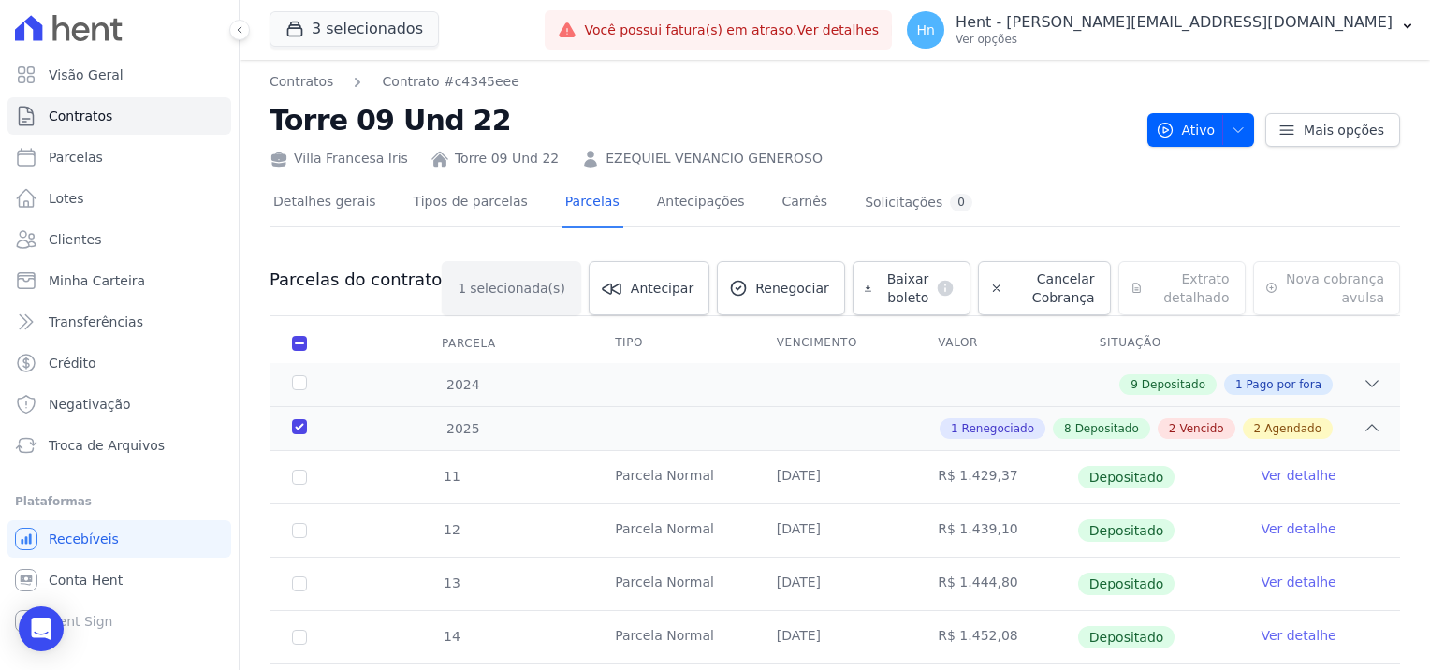
scroll to position [0, 0]
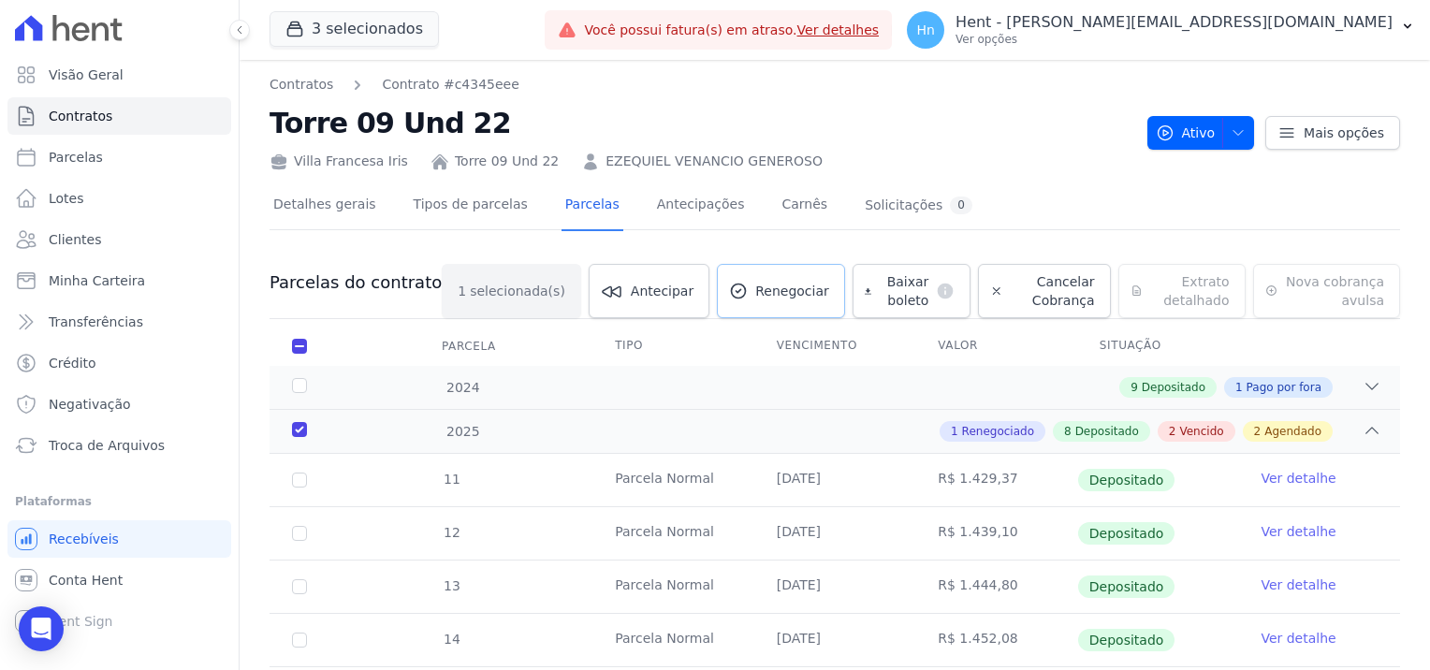
click at [755, 288] on span "Renegociar" at bounding box center [792, 291] width 74 height 19
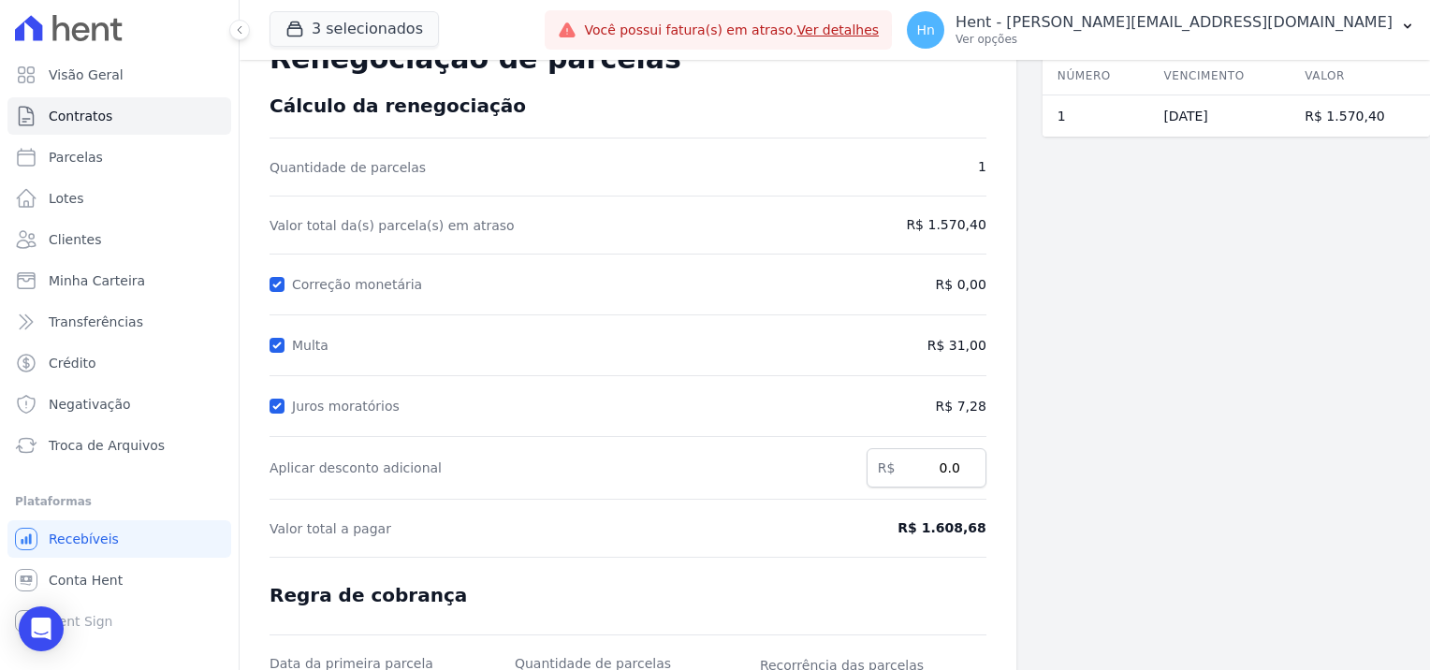
scroll to position [263, 0]
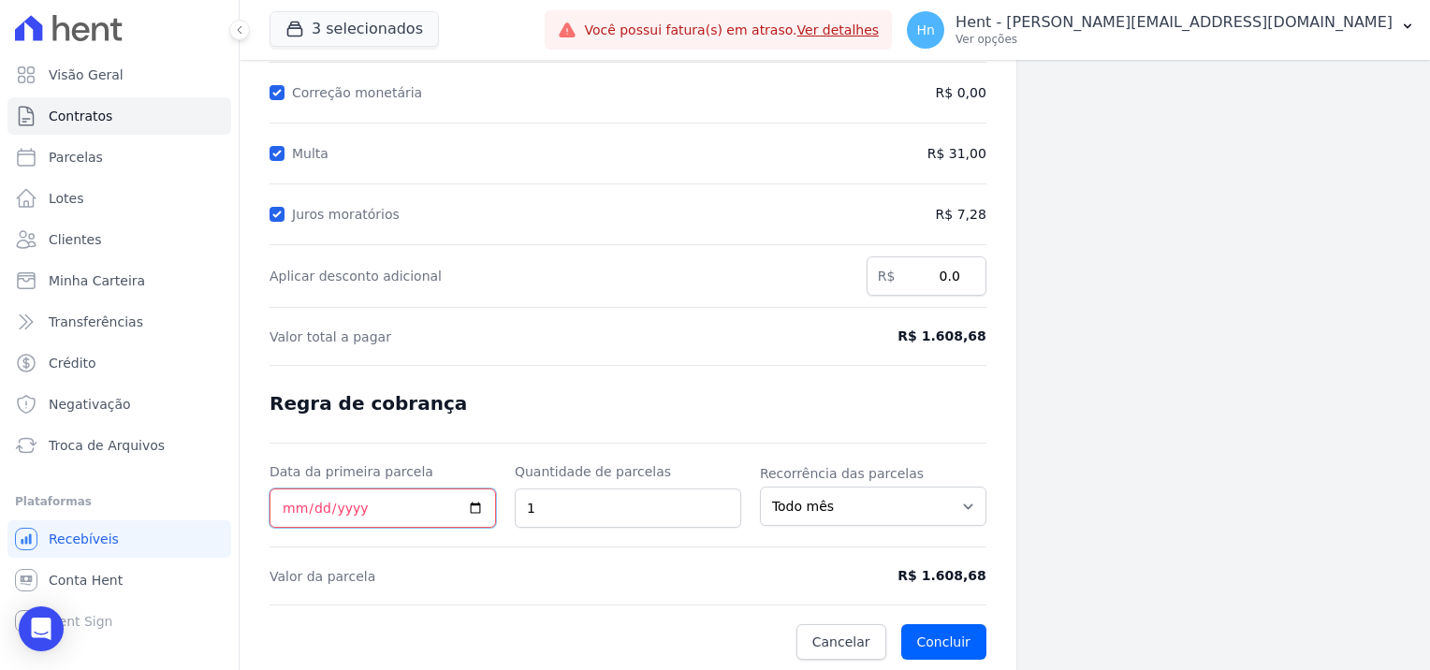
click at [473, 505] on input "Data da primeira parcela" at bounding box center [383, 508] width 227 height 39
type input "[DATE]"
click at [929, 636] on button "Concluir" at bounding box center [943, 642] width 85 height 36
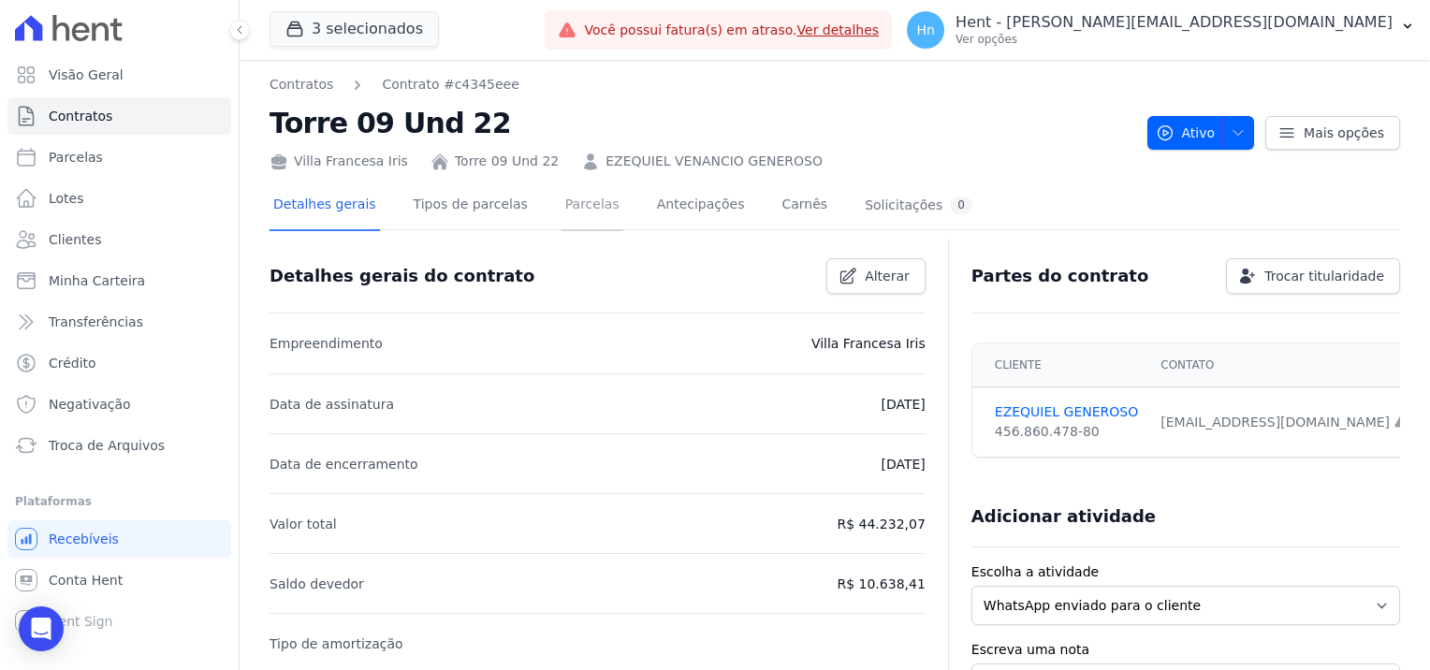
click at [585, 190] on link "Parcelas" at bounding box center [593, 207] width 62 height 50
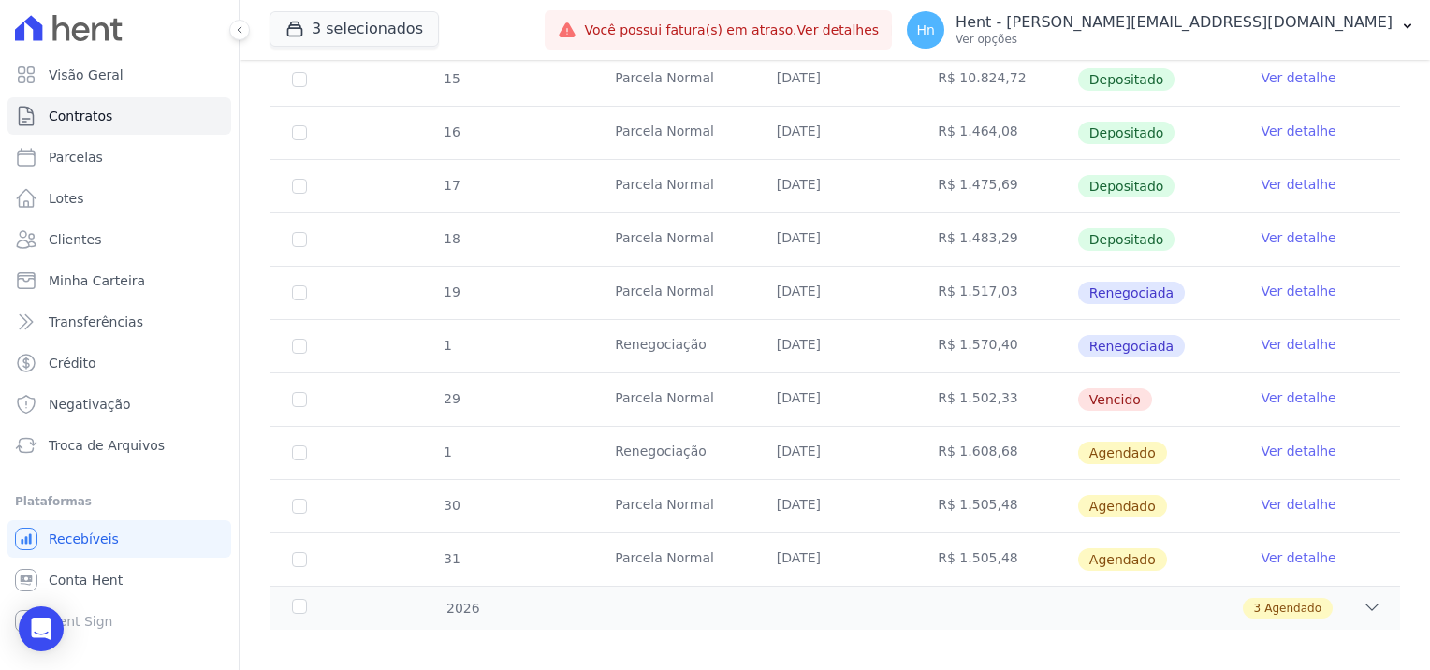
scroll to position [610, 0]
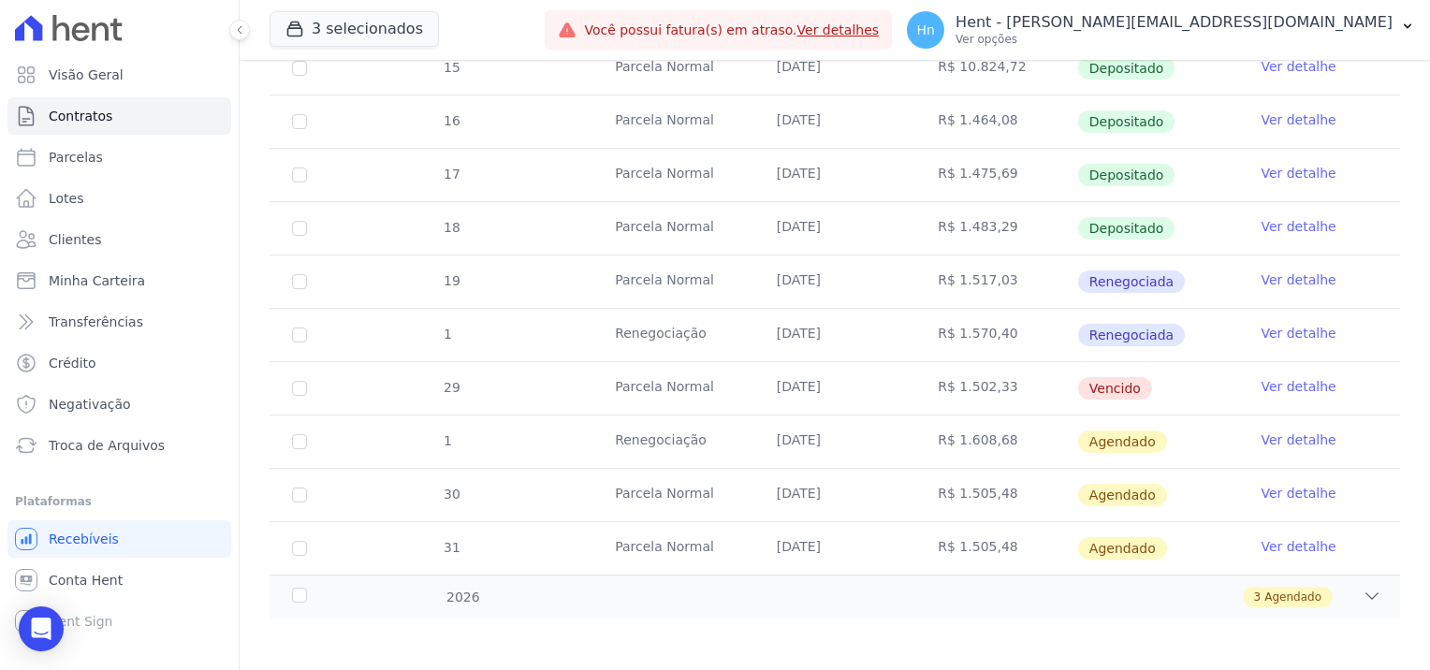
click at [1279, 431] on link "Ver detalhe" at bounding box center [1298, 440] width 75 height 19
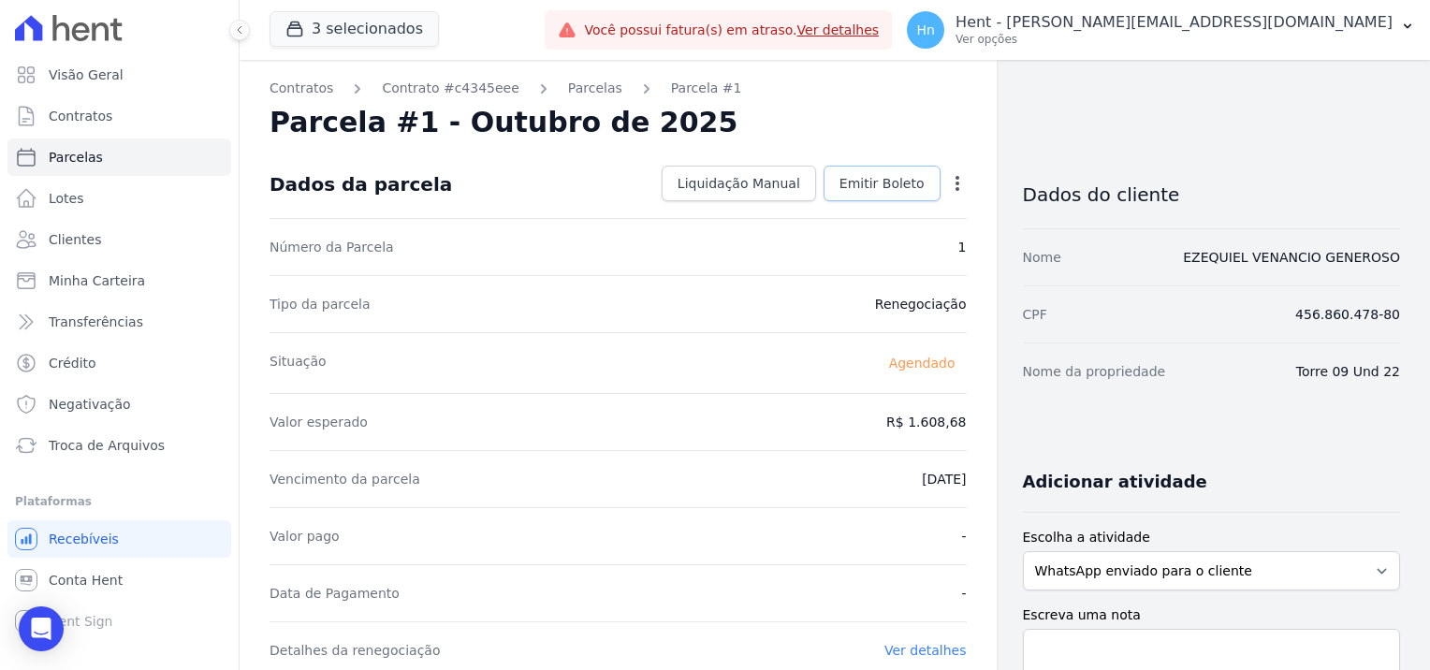
click at [890, 191] on span "Emitir Boleto" at bounding box center [882, 183] width 85 height 19
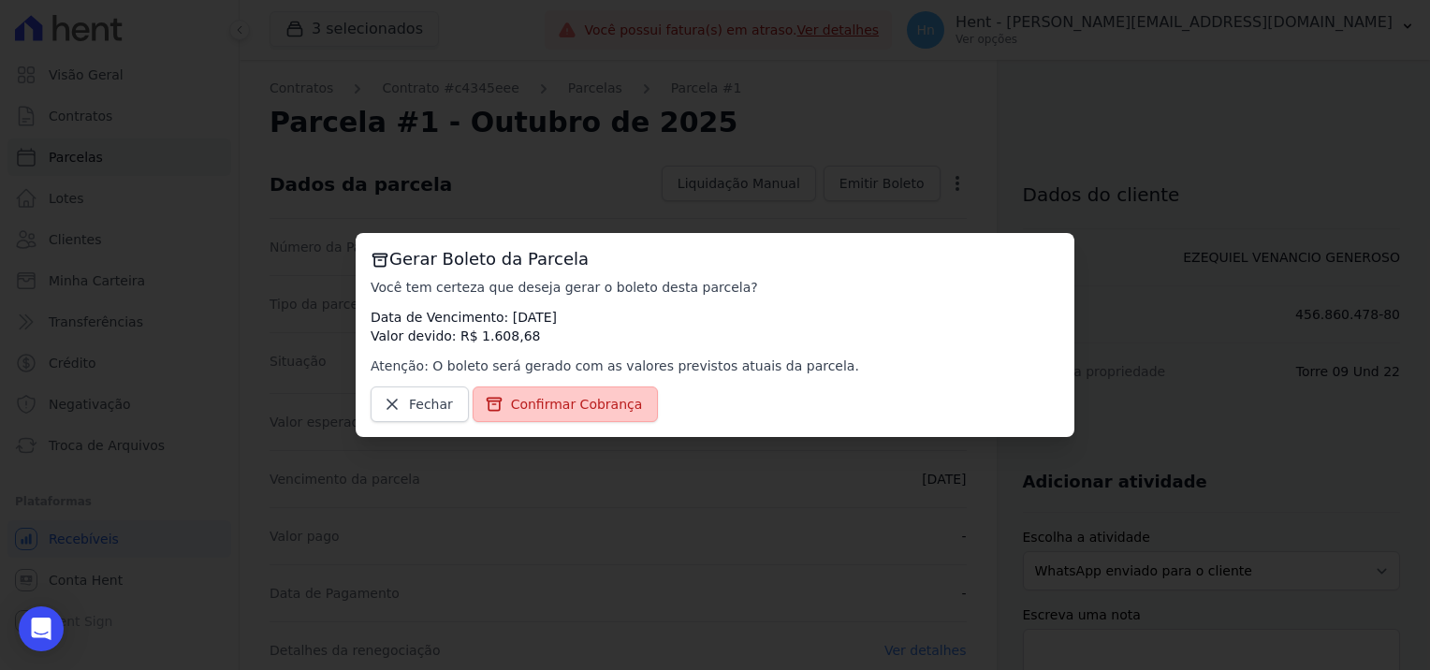
click at [540, 413] on span "Confirmar Cobrança" at bounding box center [577, 404] width 132 height 19
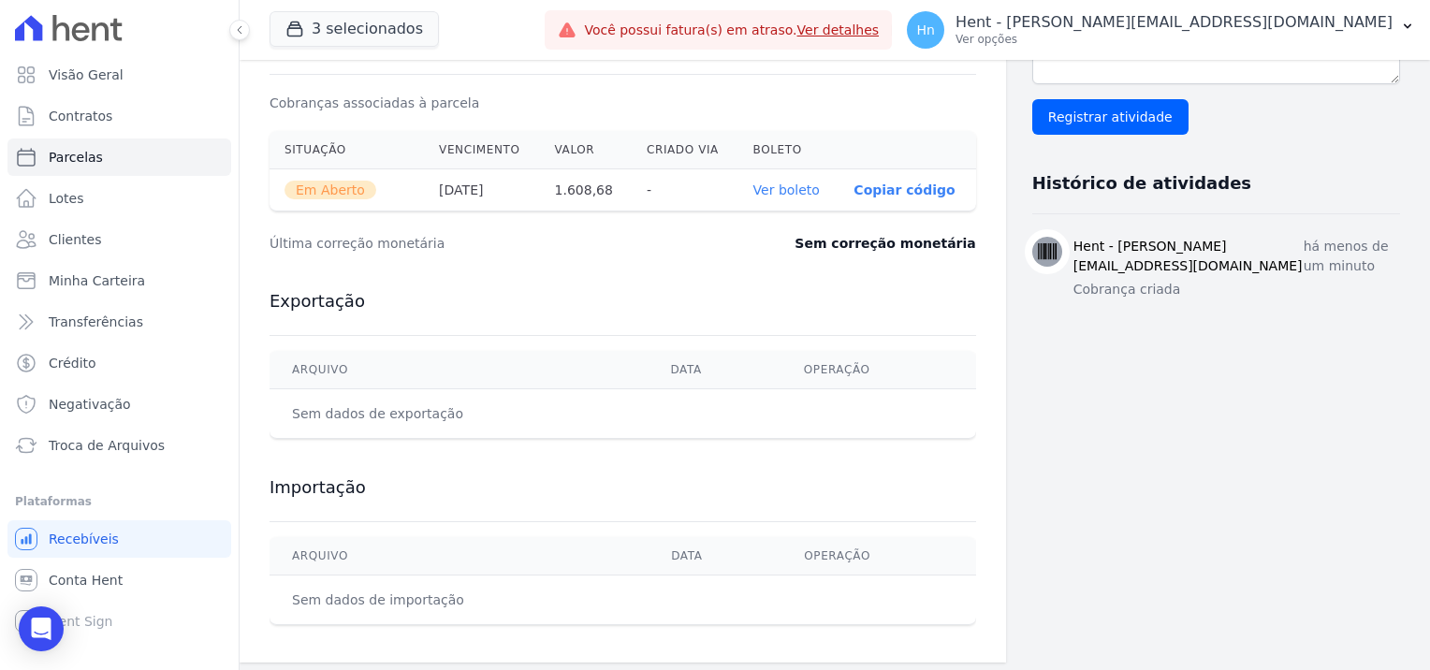
scroll to position [608, 0]
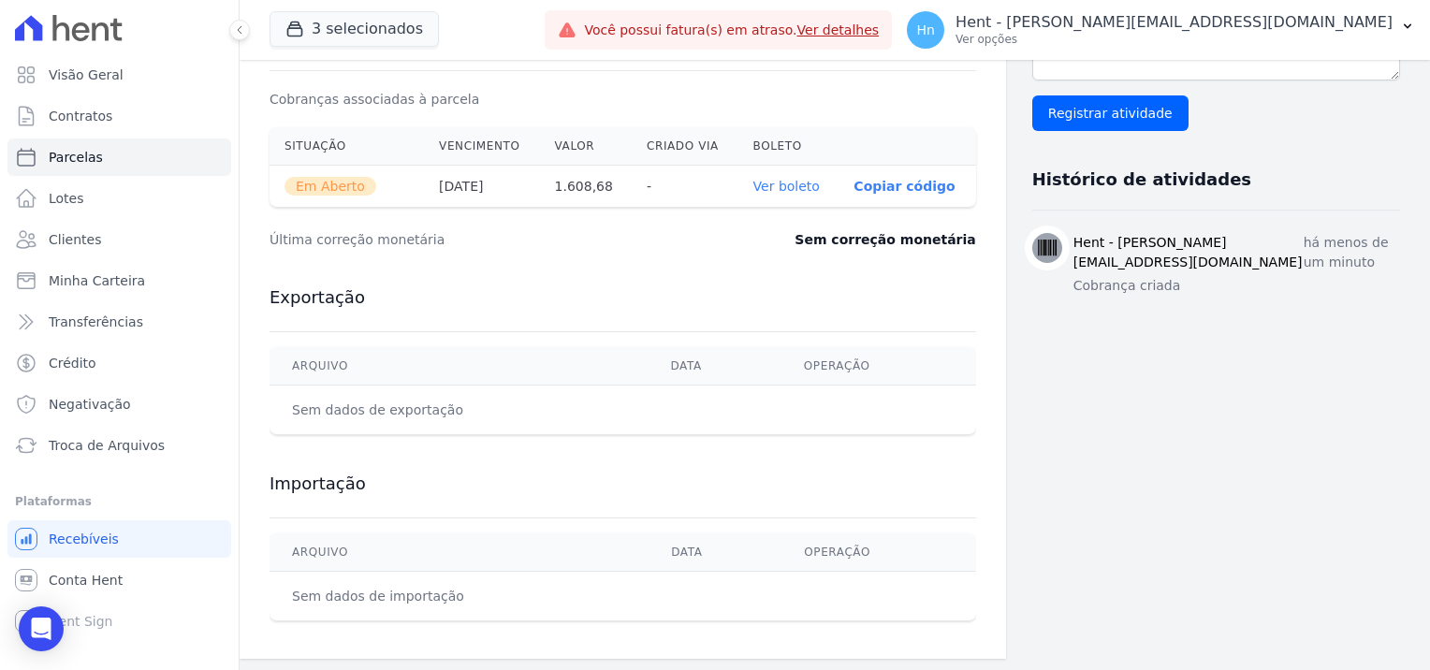
click at [766, 187] on link "Ver boleto" at bounding box center [786, 186] width 66 height 15
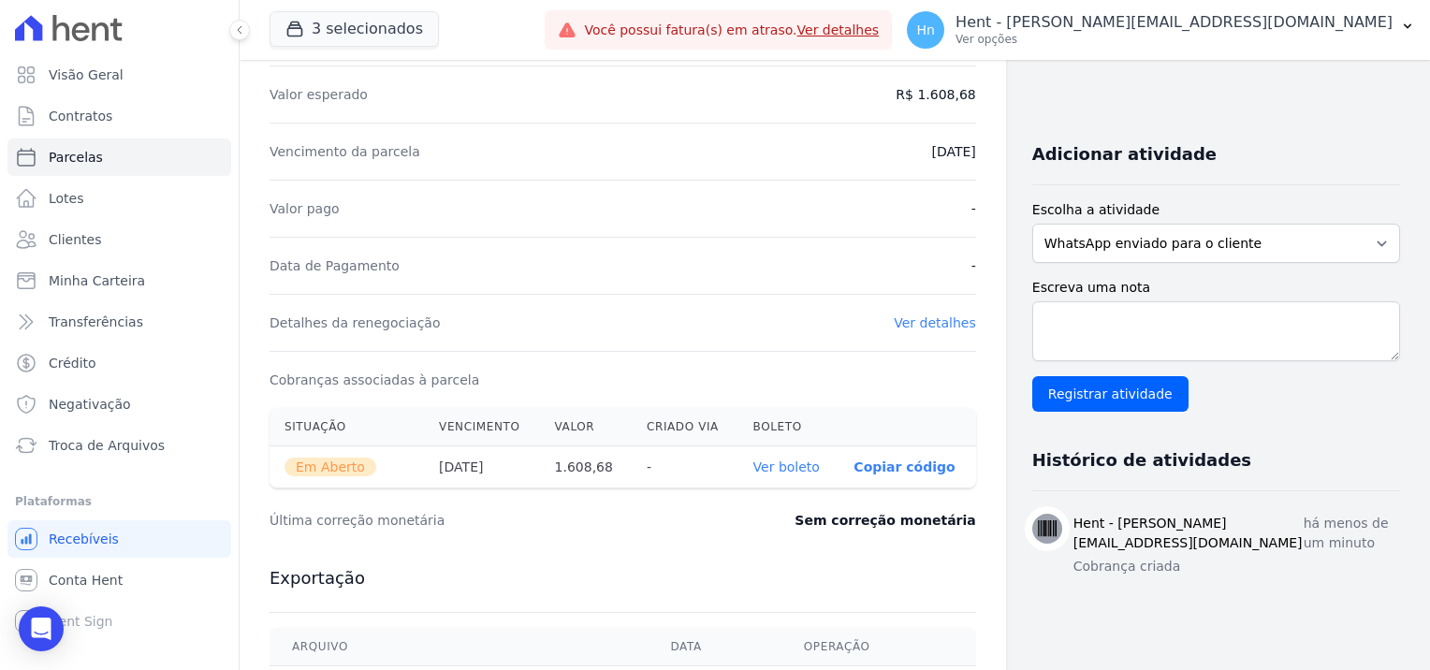
scroll to position [0, 0]
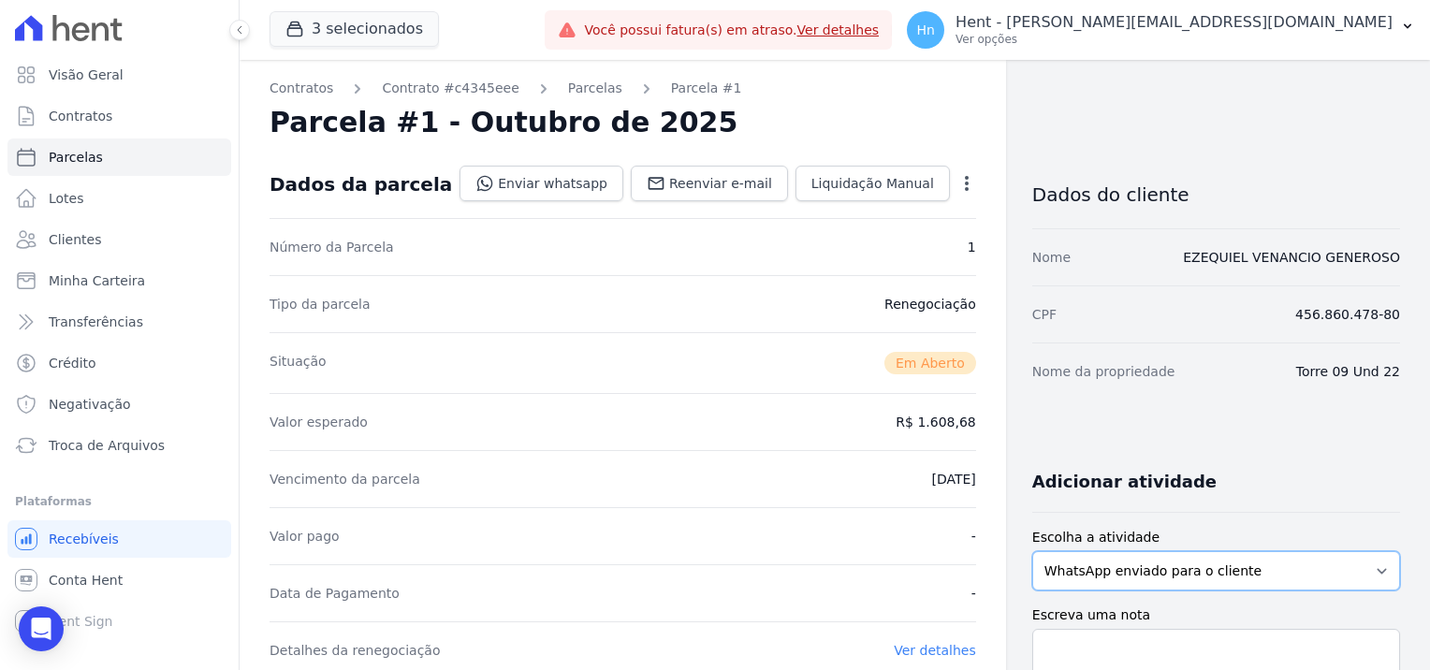
click at [1069, 580] on select "WhatsApp enviado para o cliente Adicionar um comentário Ligação feita para o cl…" at bounding box center [1216, 570] width 368 height 39
select select "note"
click at [1032, 551] on select "WhatsApp enviado para o cliente Adicionar um comentário Ligação feita para o cl…" at bounding box center [1216, 570] width 368 height 39
click at [1134, 644] on textarea "Escreva uma nota" at bounding box center [1216, 659] width 368 height 60
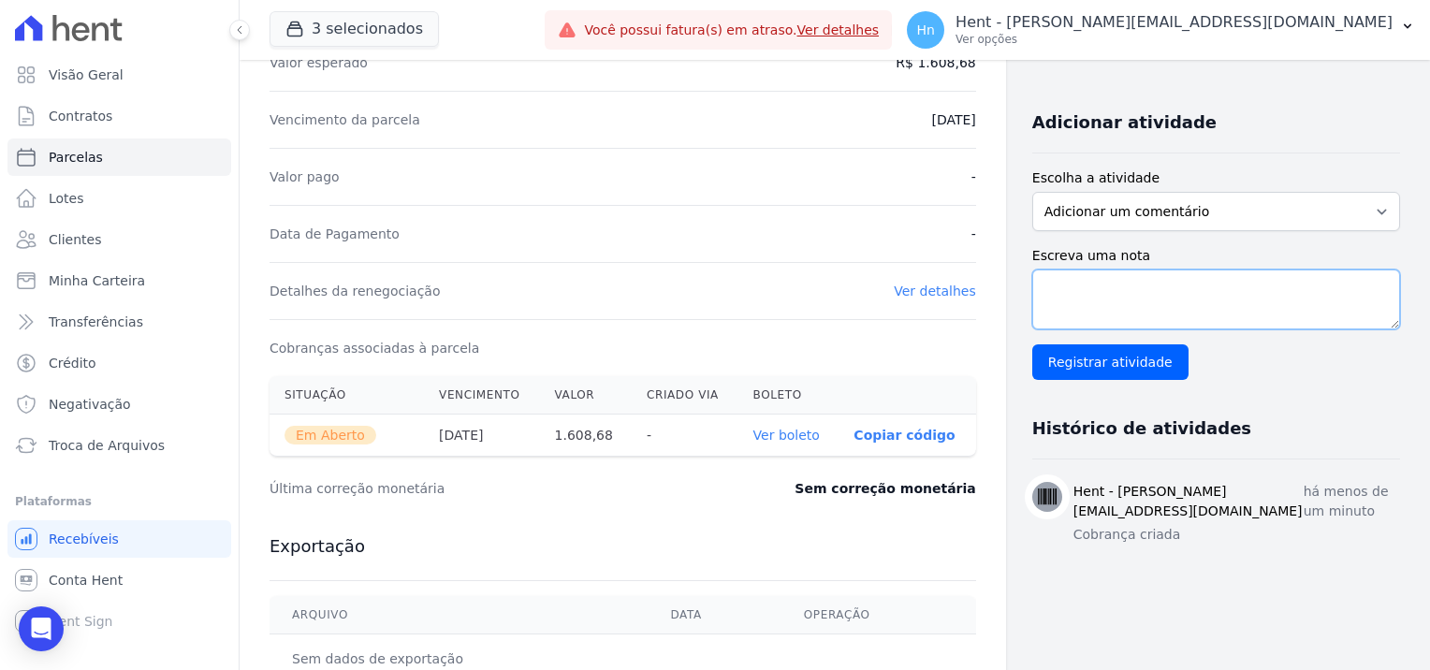
scroll to position [374, 0]
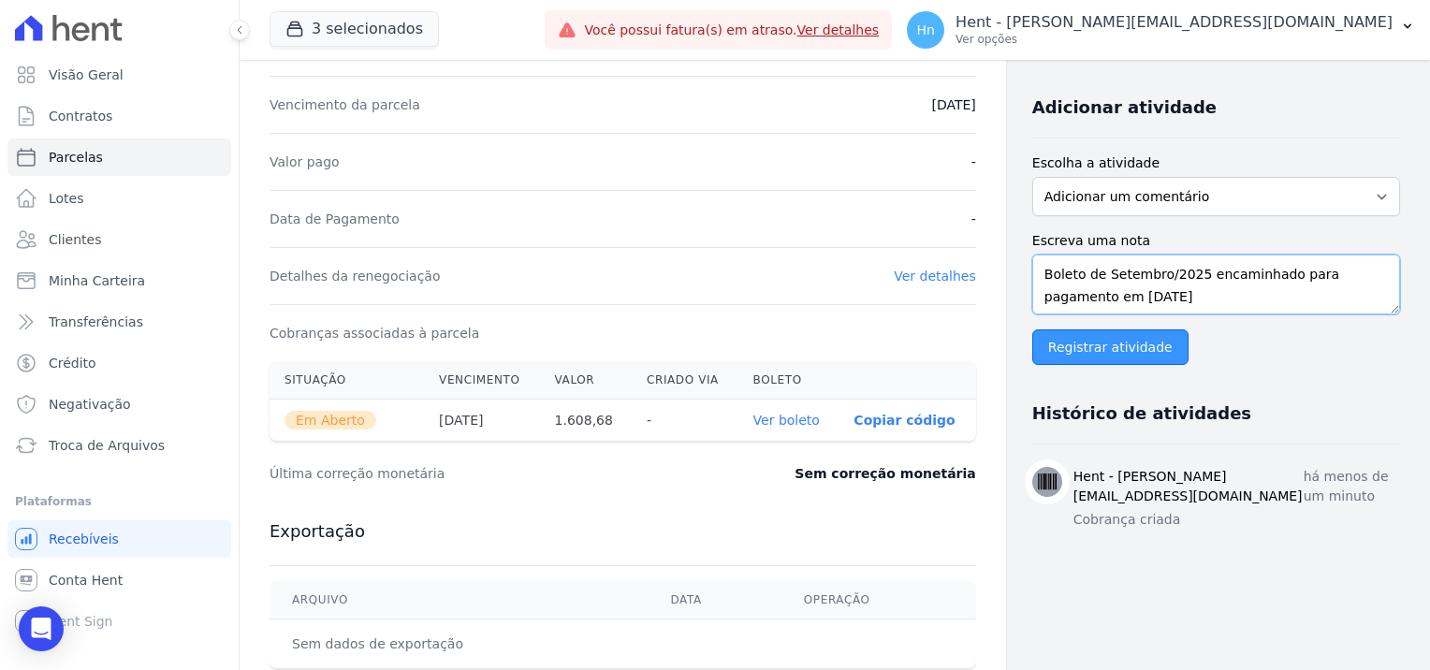
type textarea "Boleto de Setembro/2025 encaminhado para pagamento em [DATE]"
click at [1123, 356] on input "Registrar atividade" at bounding box center [1110, 347] width 156 height 36
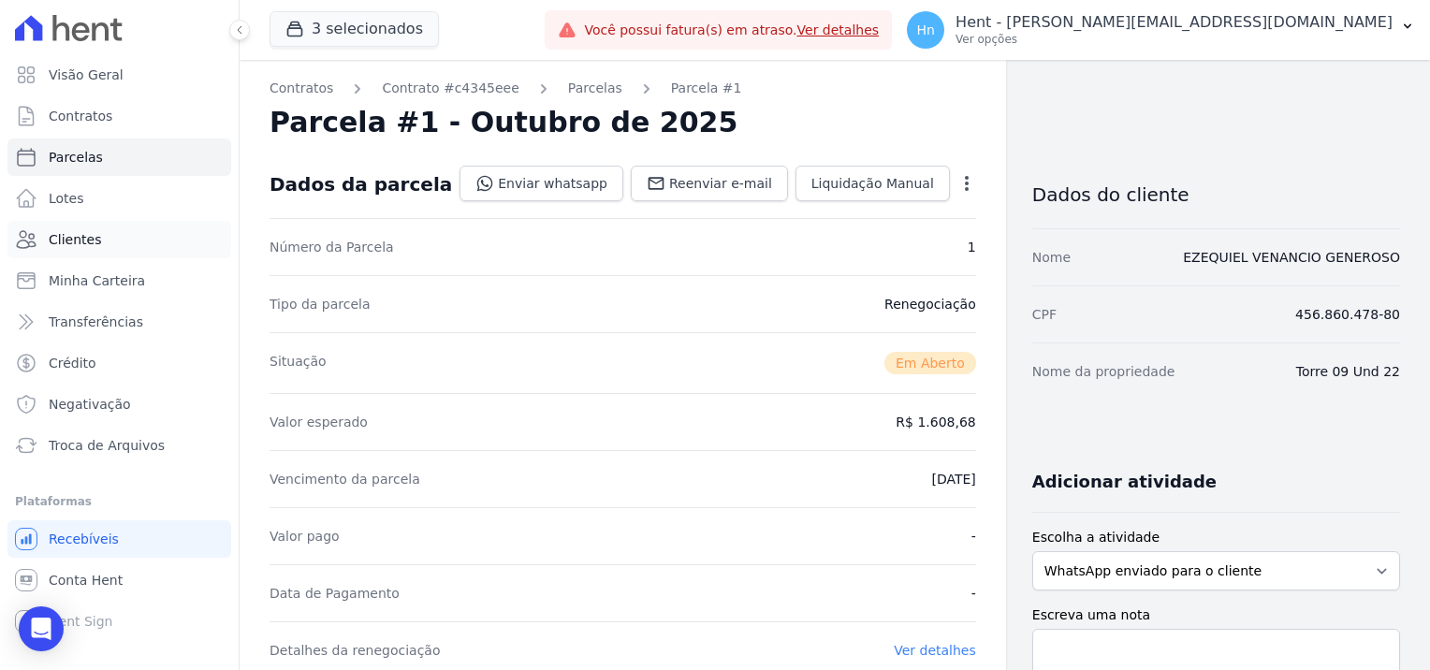
click at [127, 227] on link "Clientes" at bounding box center [119, 239] width 224 height 37
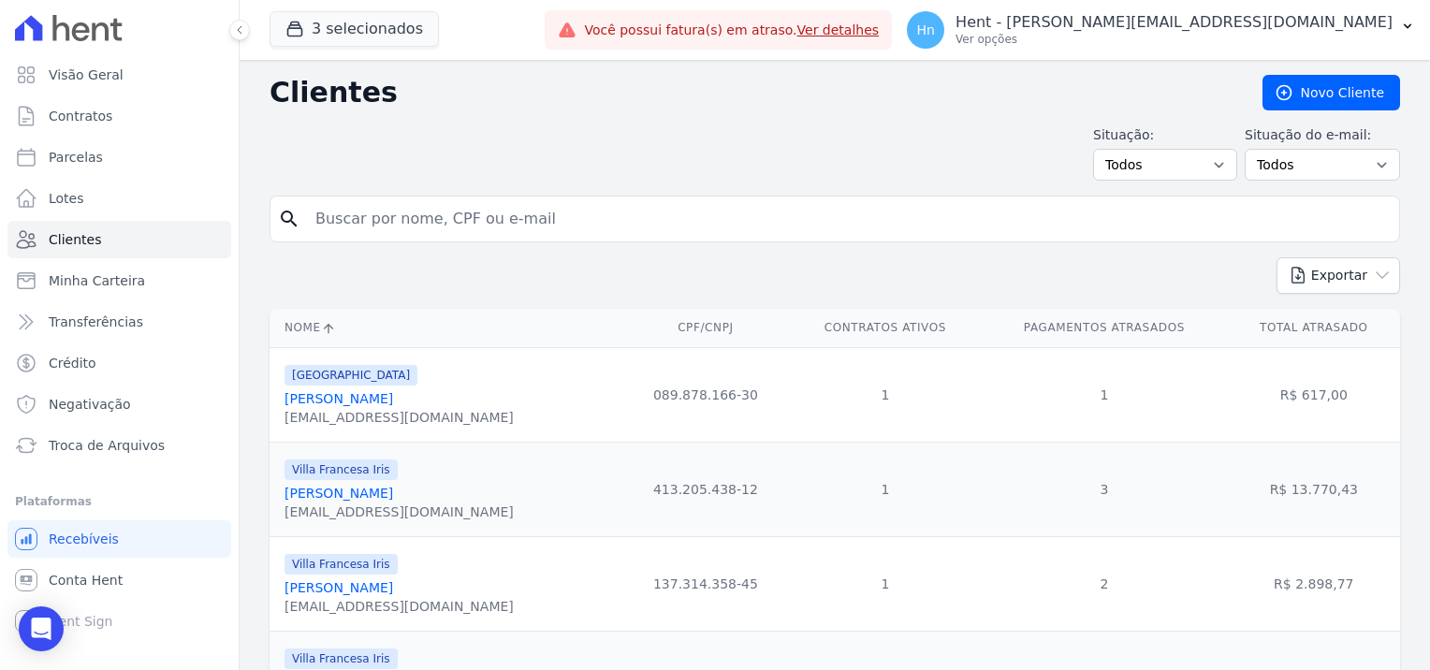
click at [396, 236] on input "search" at bounding box center [848, 218] width 1088 height 37
paste input "[PERSON_NAME]"
type input "[PERSON_NAME]"
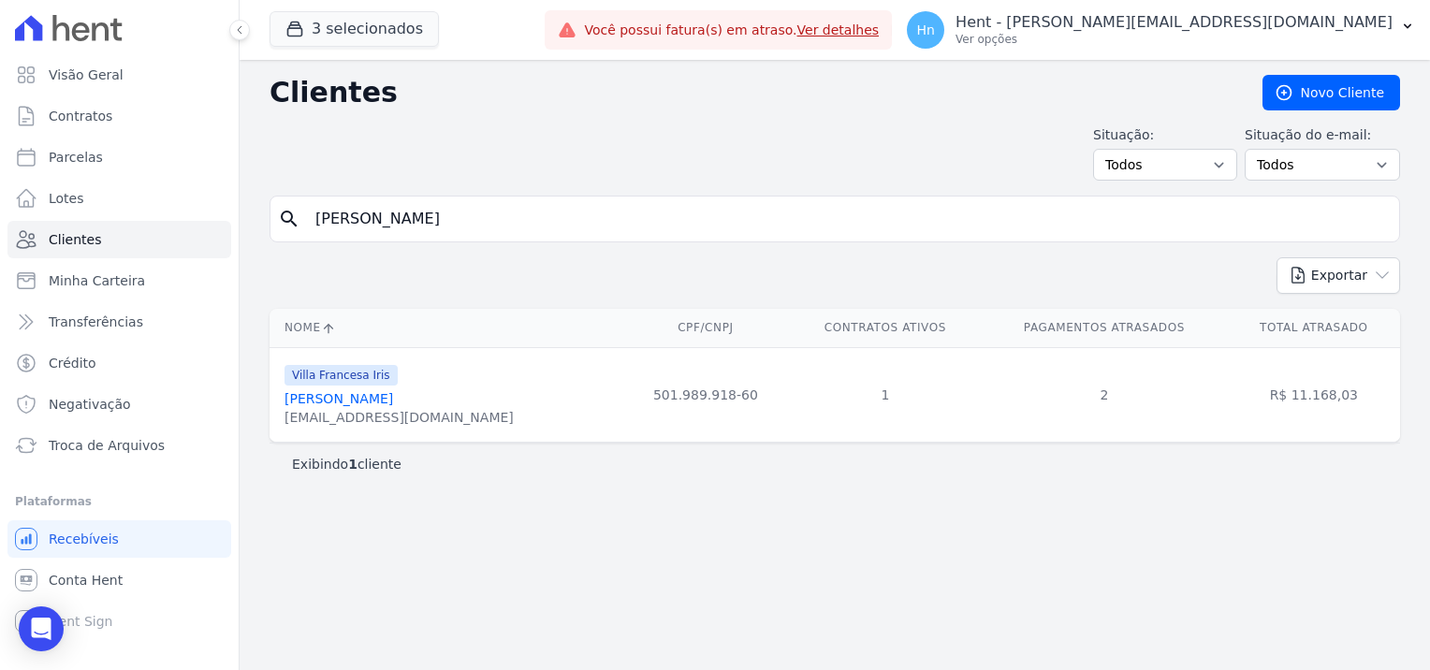
click at [393, 401] on link "[PERSON_NAME]" at bounding box center [339, 398] width 109 height 15
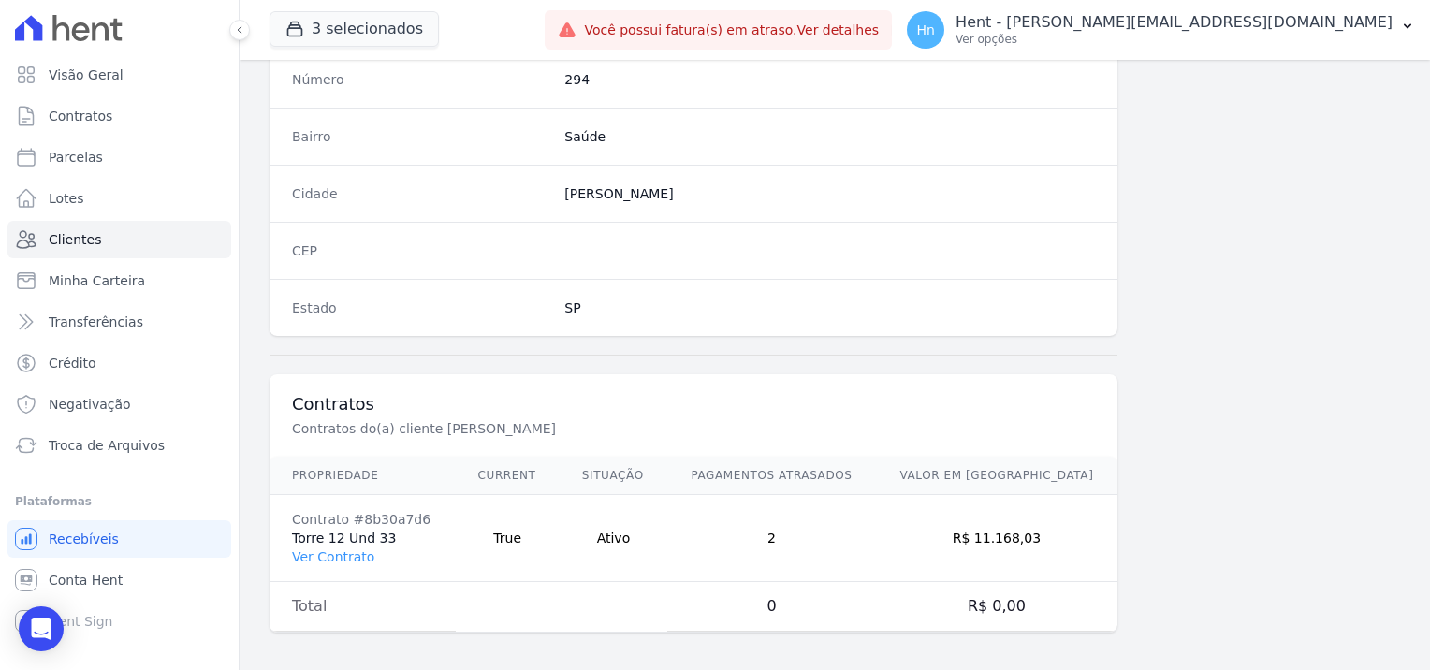
scroll to position [1075, 0]
click at [321, 548] on link "Ver Contrato" at bounding box center [333, 555] width 82 height 15
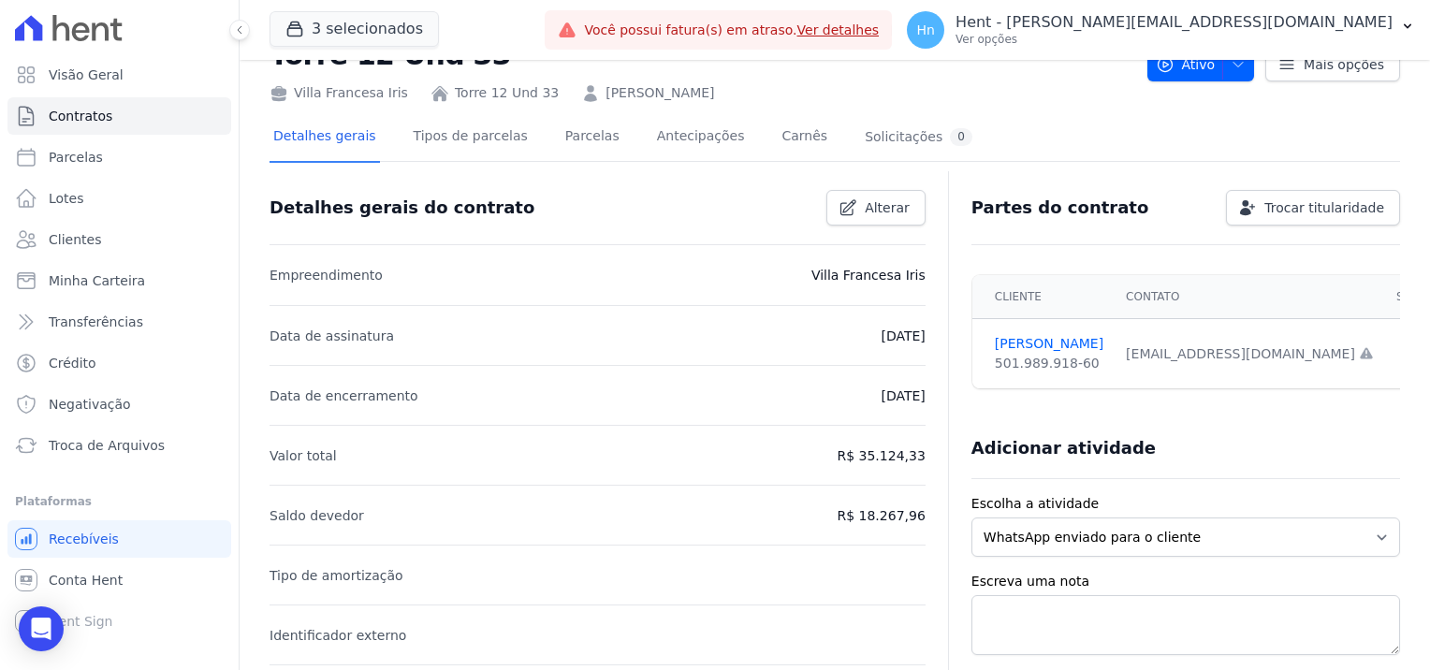
scroll to position [67, 0]
click at [578, 134] on link "Parcelas" at bounding box center [593, 139] width 62 height 50
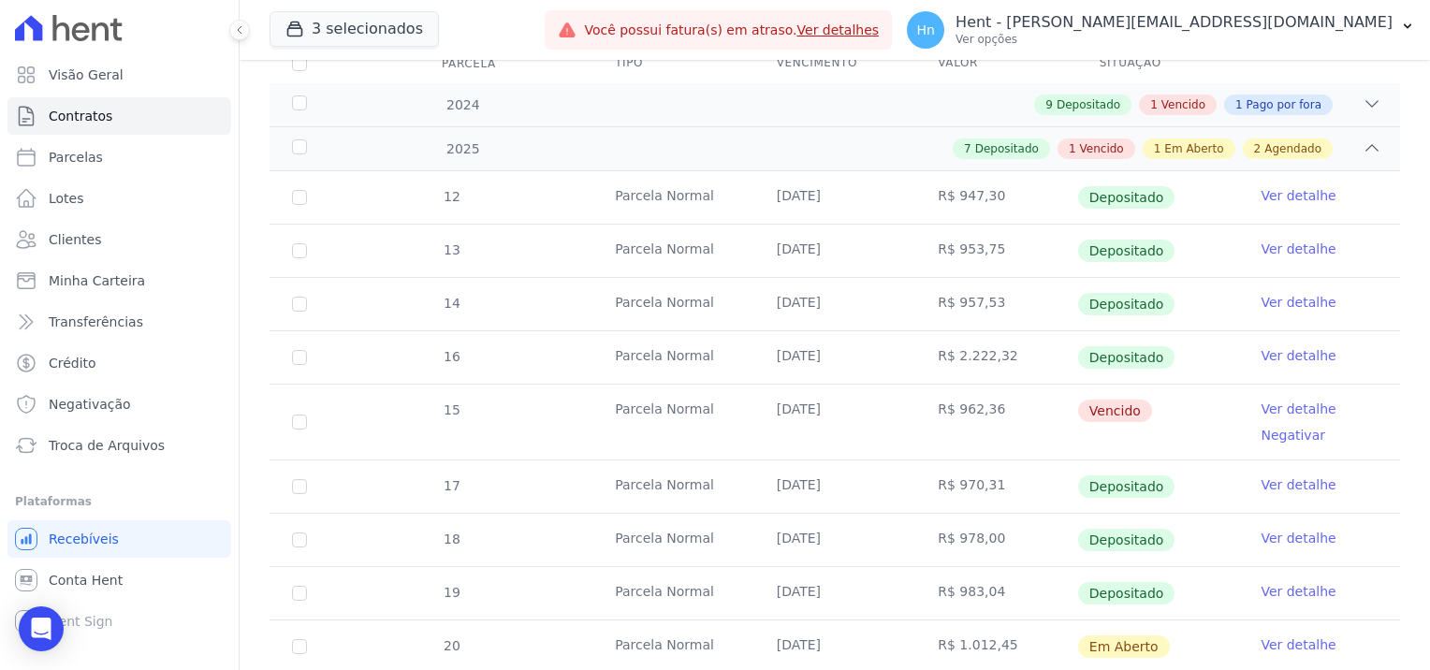
scroll to position [374, 0]
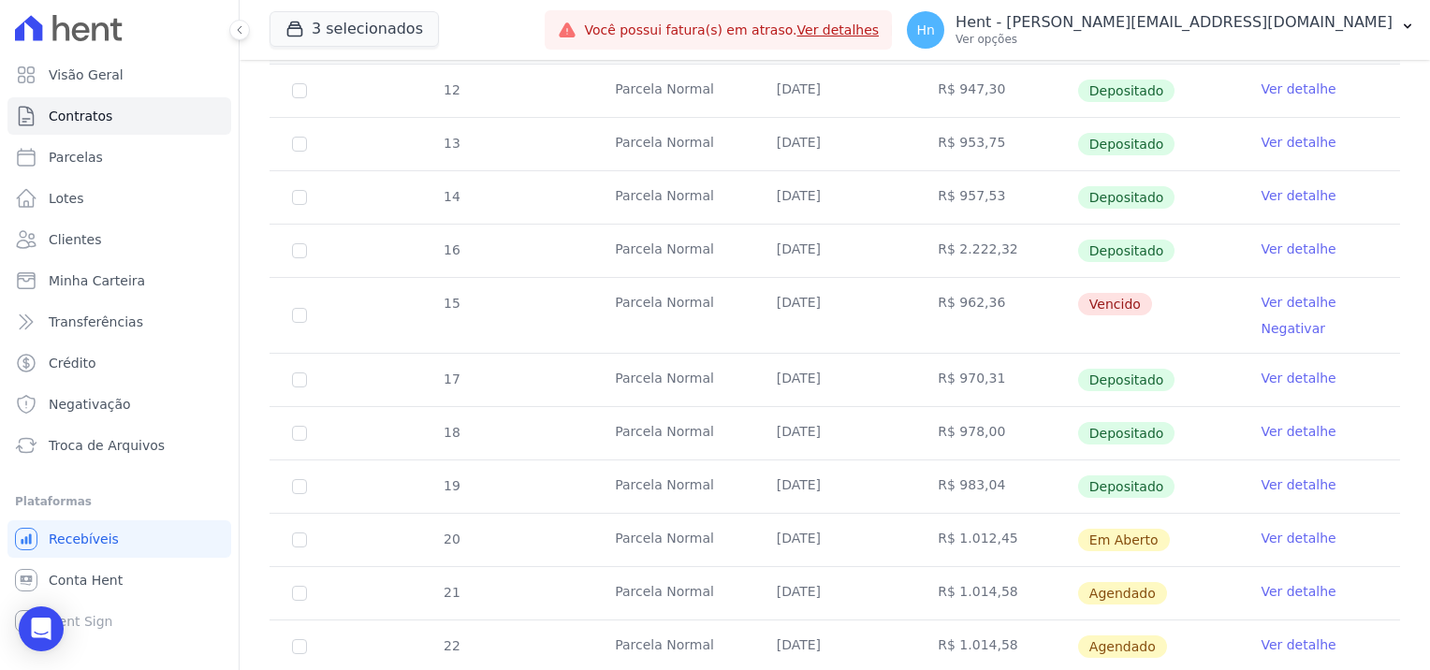
drag, startPoint x: 1002, startPoint y: 389, endPoint x: 336, endPoint y: 386, distance: 665.5
click at [336, 386] on tr "17 [GEOGRAPHIC_DATA] [DATE] R$ 970,31 Depositado Ver detalhe" at bounding box center [835, 379] width 1131 height 53
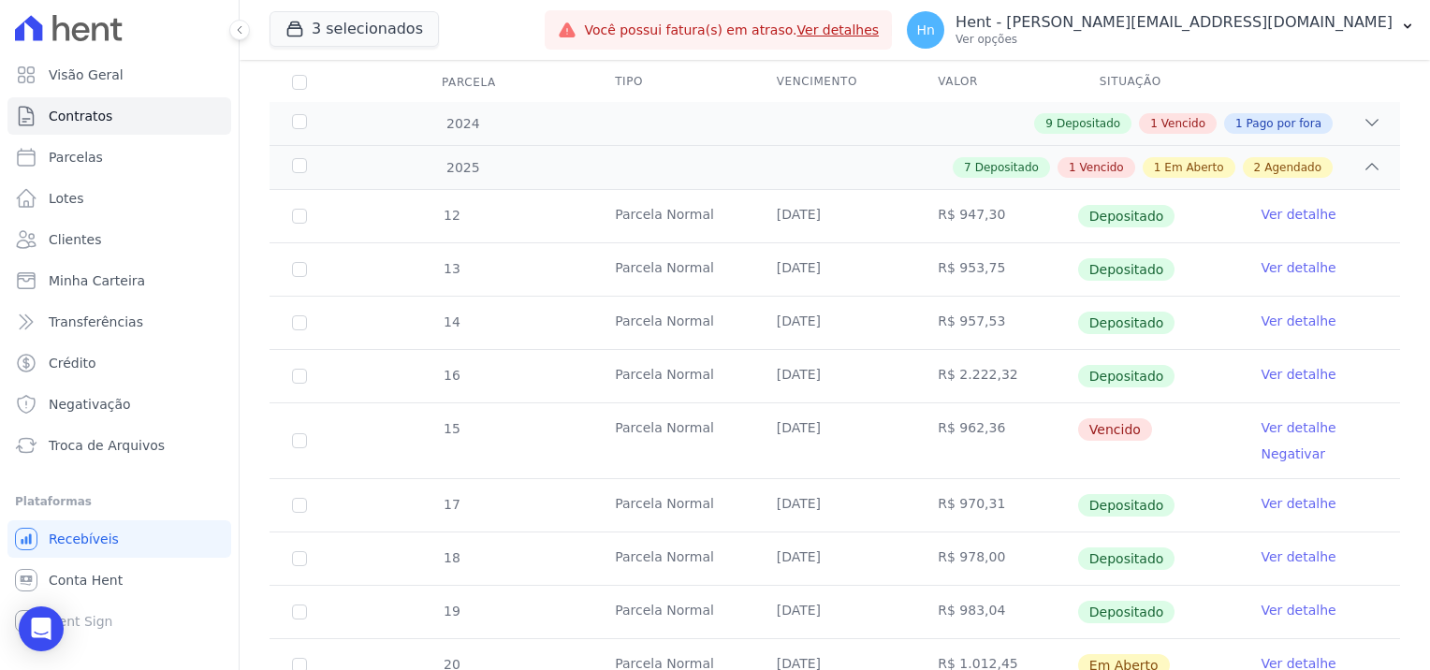
scroll to position [281, 0]
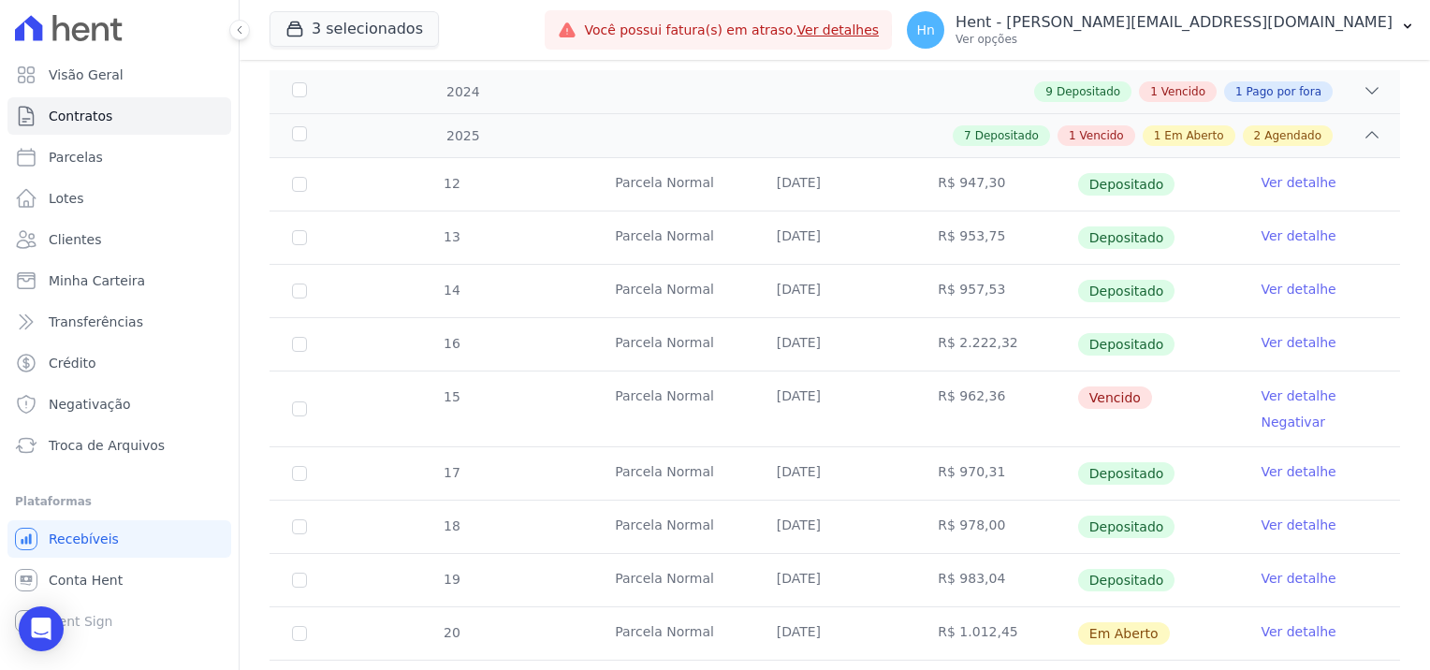
click at [1261, 476] on link "Ver detalhe" at bounding box center [1298, 471] width 75 height 19
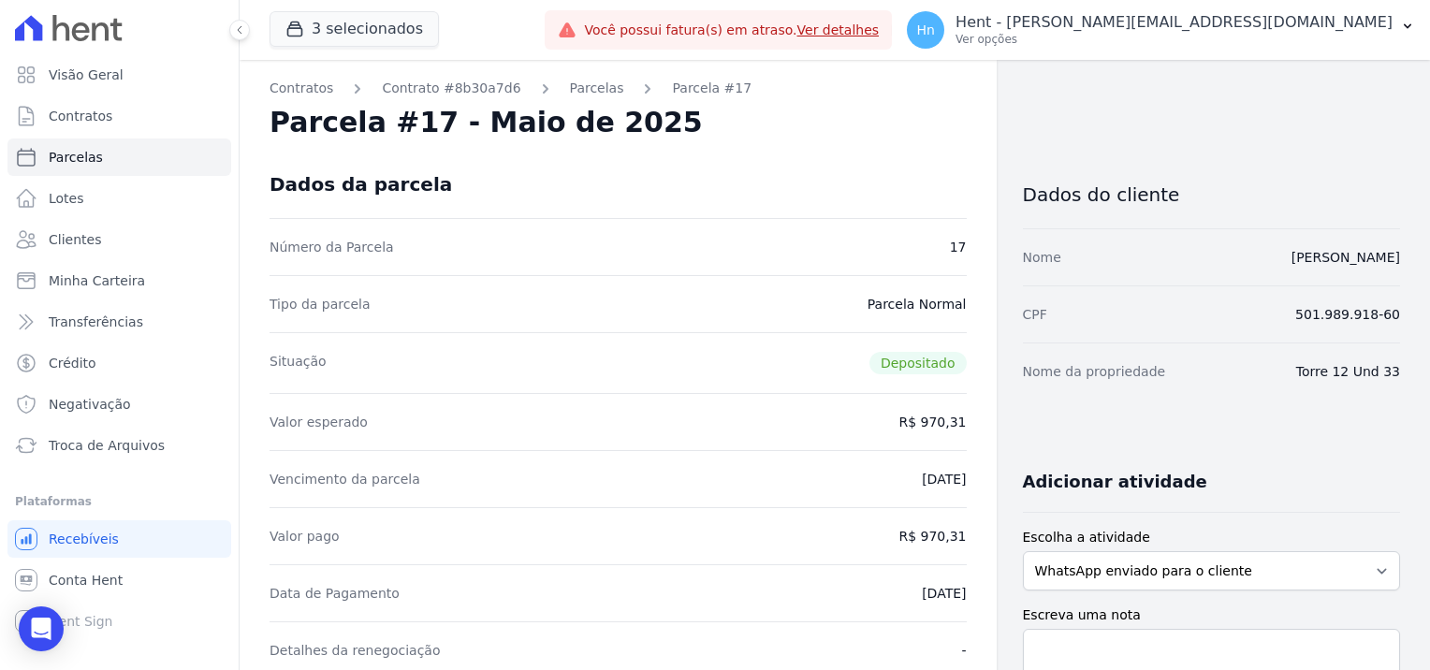
drag, startPoint x: 573, startPoint y: 93, endPoint x: 581, endPoint y: 139, distance: 46.6
click at [573, 93] on link "Parcelas" at bounding box center [597, 89] width 54 height 20
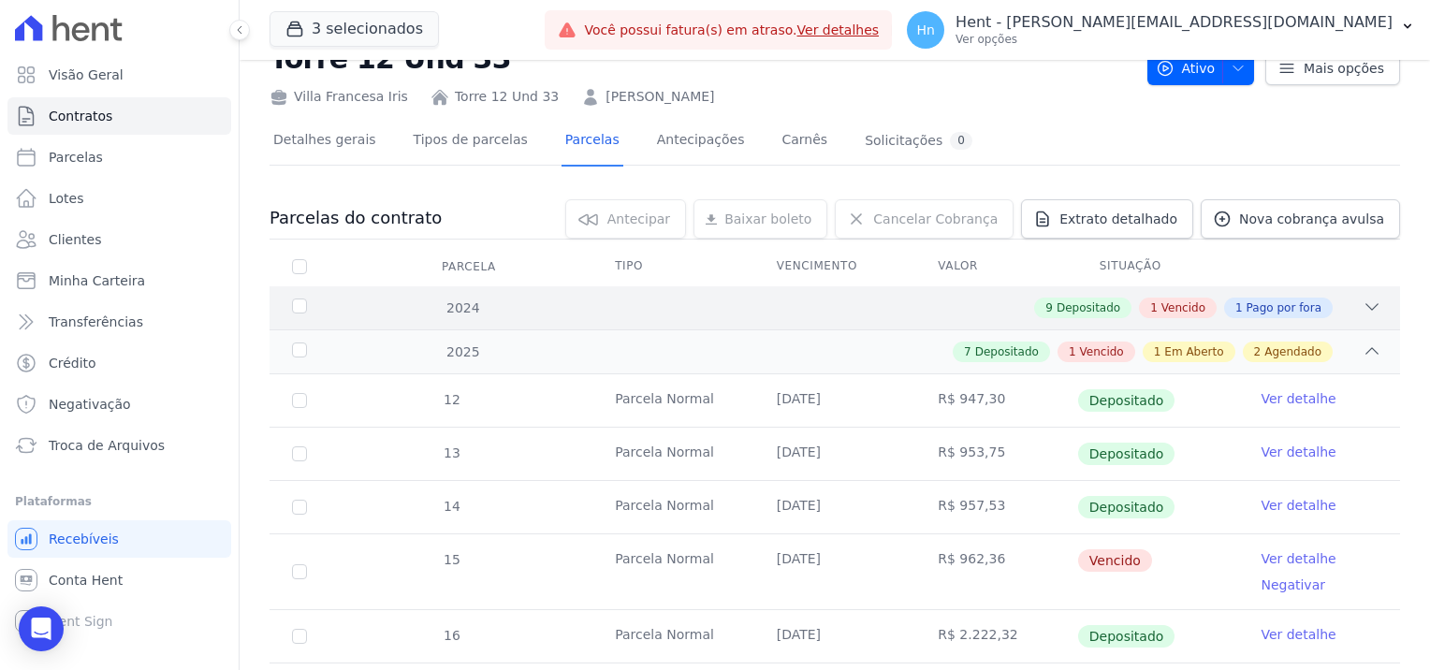
scroll to position [94, 0]
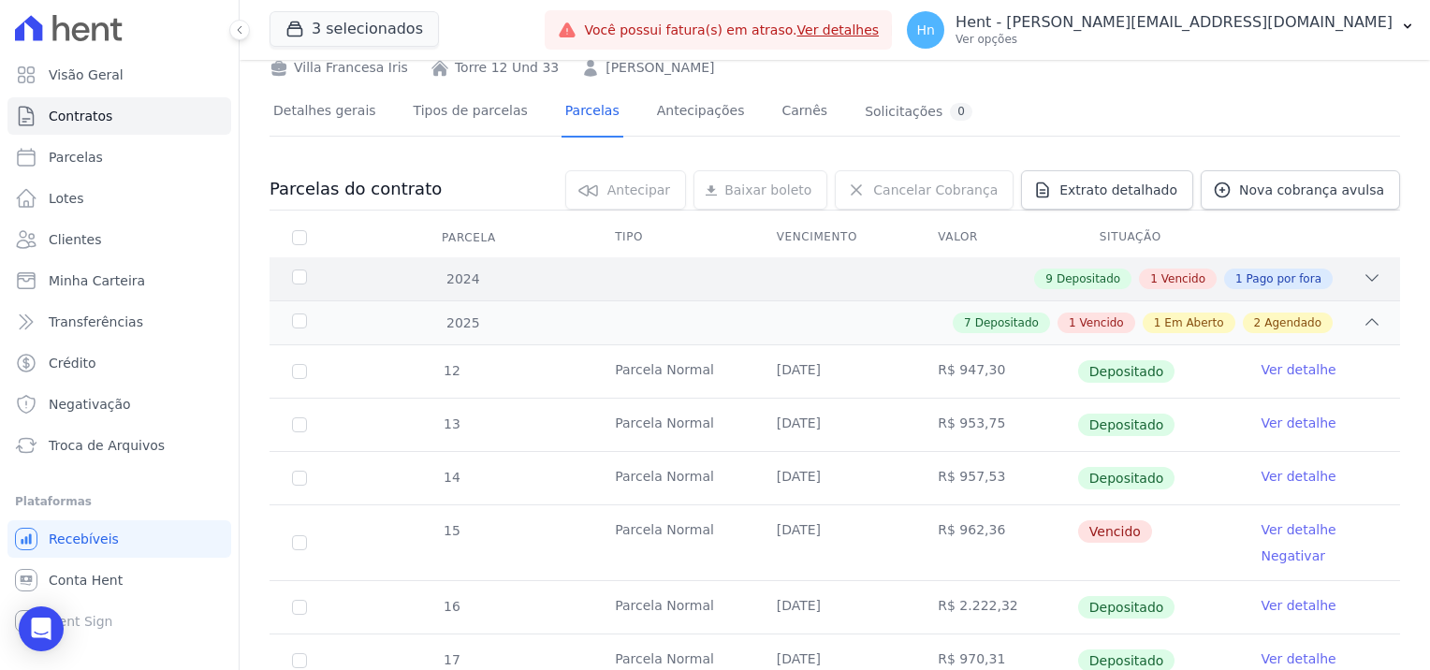
click at [1363, 277] on icon at bounding box center [1372, 278] width 19 height 19
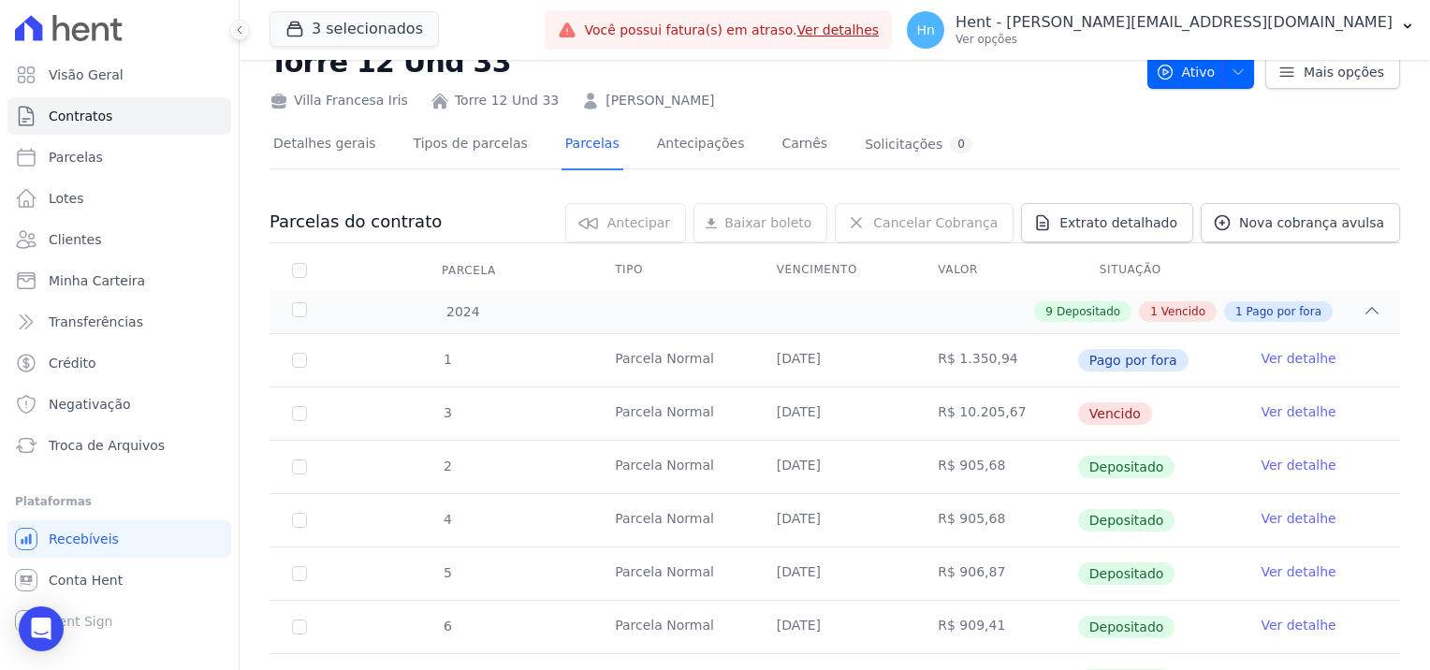
scroll to position [0, 0]
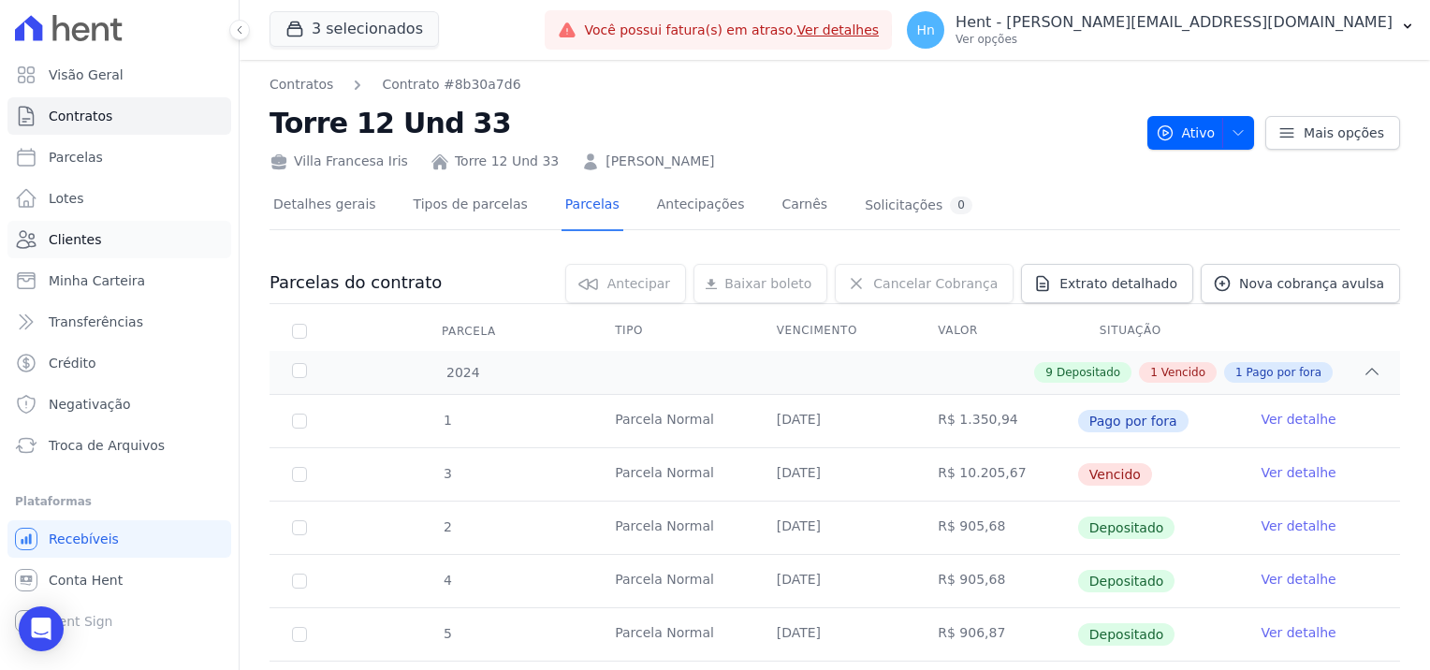
click at [106, 243] on link "Clientes" at bounding box center [119, 239] width 224 height 37
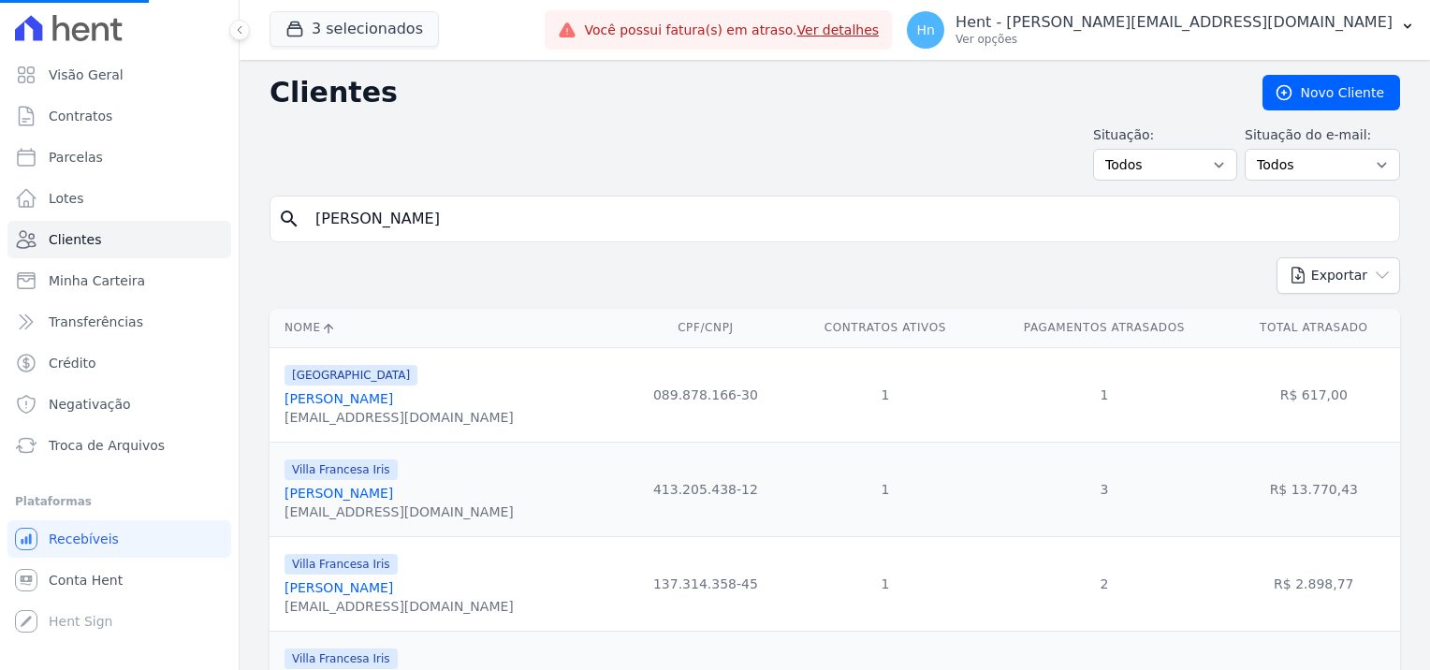
drag, startPoint x: 545, startPoint y: 219, endPoint x: 247, endPoint y: 217, distance: 297.7
paste input "[PERSON_NAME]"
type input "[PERSON_NAME]"
click at [470, 206] on input "search" at bounding box center [848, 218] width 1088 height 37
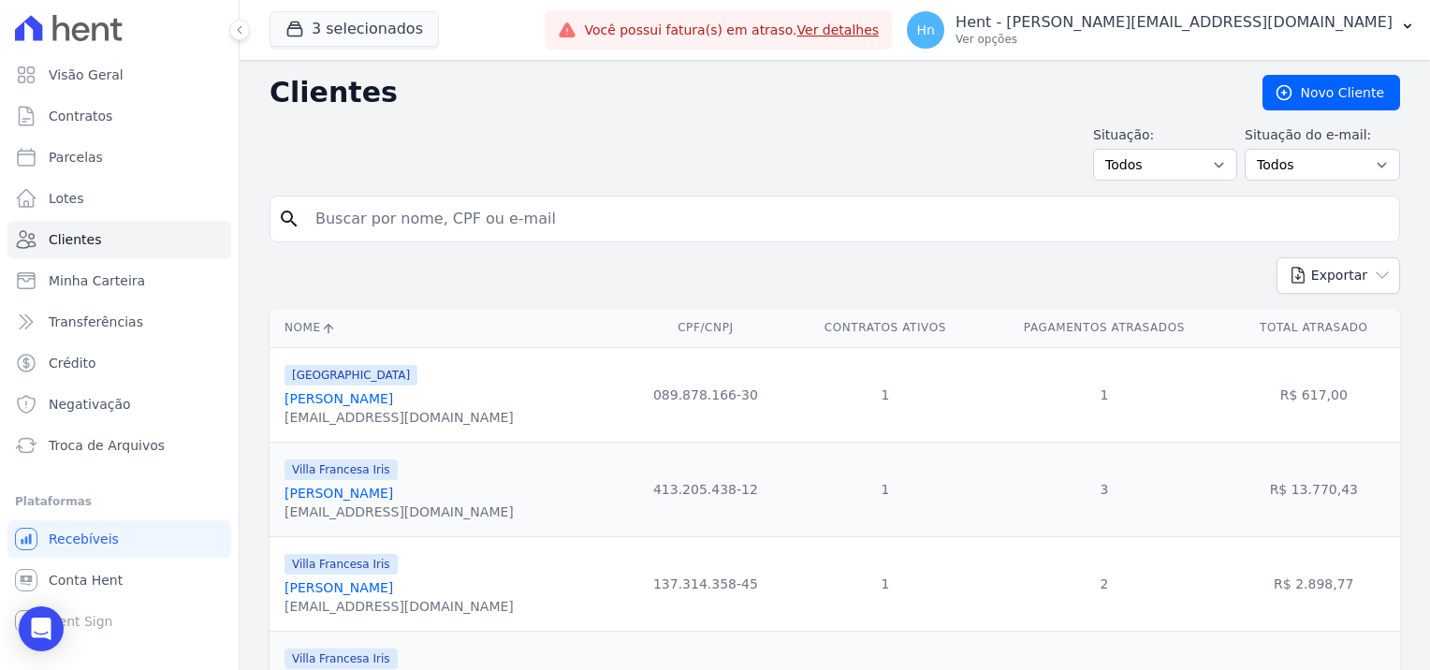
paste input "[PERSON_NAME]"
type input "[PERSON_NAME]"
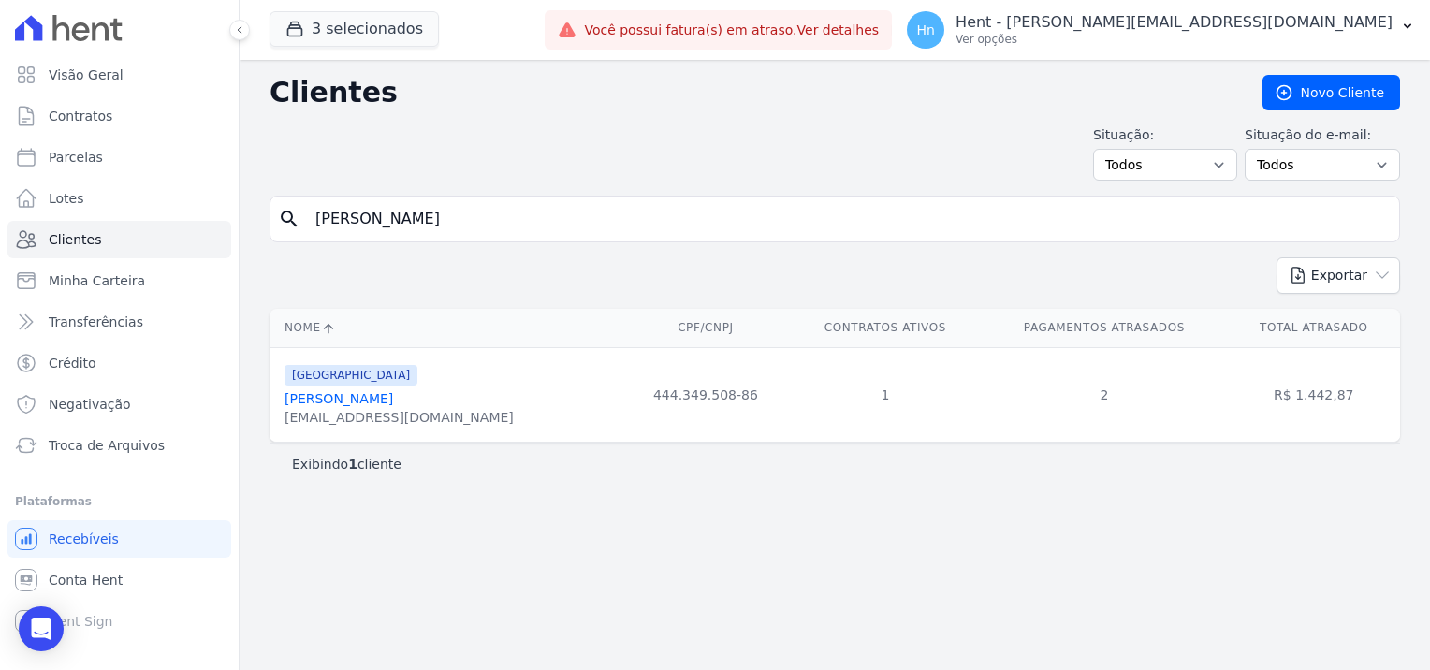
click at [393, 392] on link "[PERSON_NAME]" at bounding box center [339, 398] width 109 height 15
click at [393, 401] on link "[PERSON_NAME]" at bounding box center [339, 398] width 109 height 15
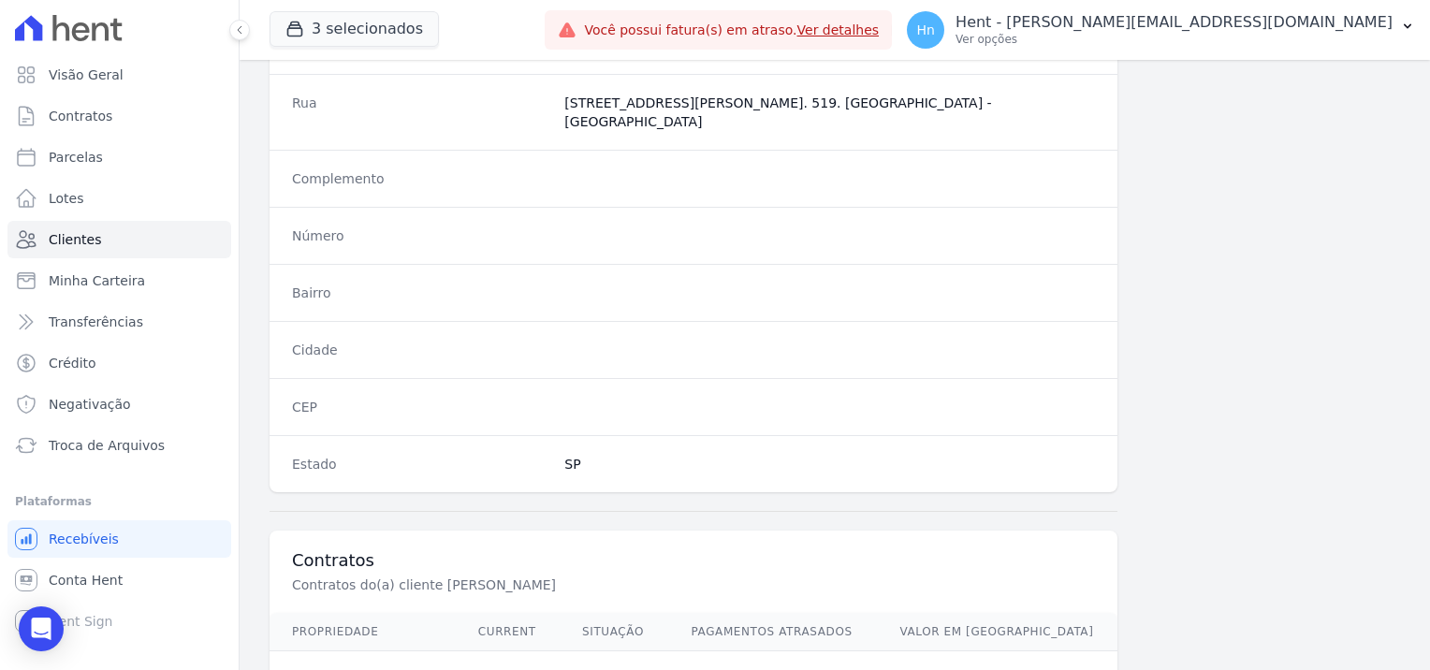
scroll to position [1075, 0]
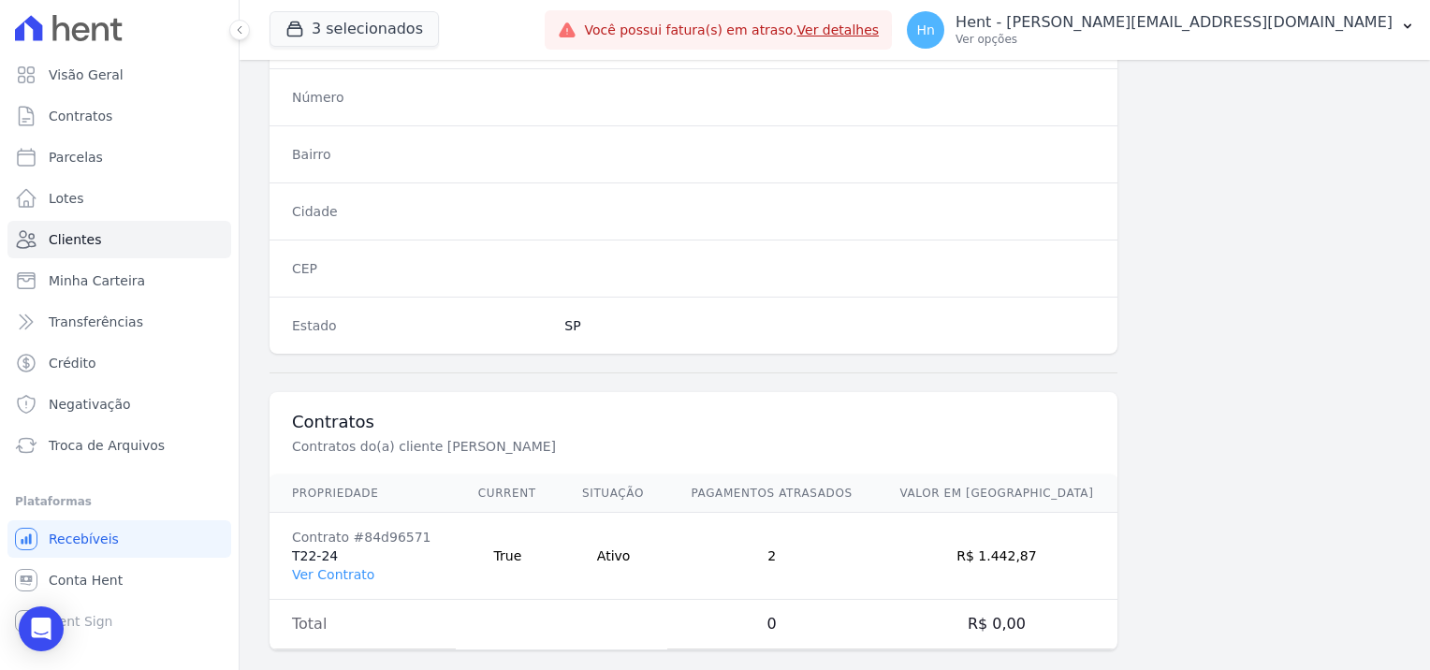
drag, startPoint x: 355, startPoint y: 548, endPoint x: 411, endPoint y: 564, distance: 58.6
click at [355, 567] on link "Ver Contrato" at bounding box center [333, 574] width 82 height 15
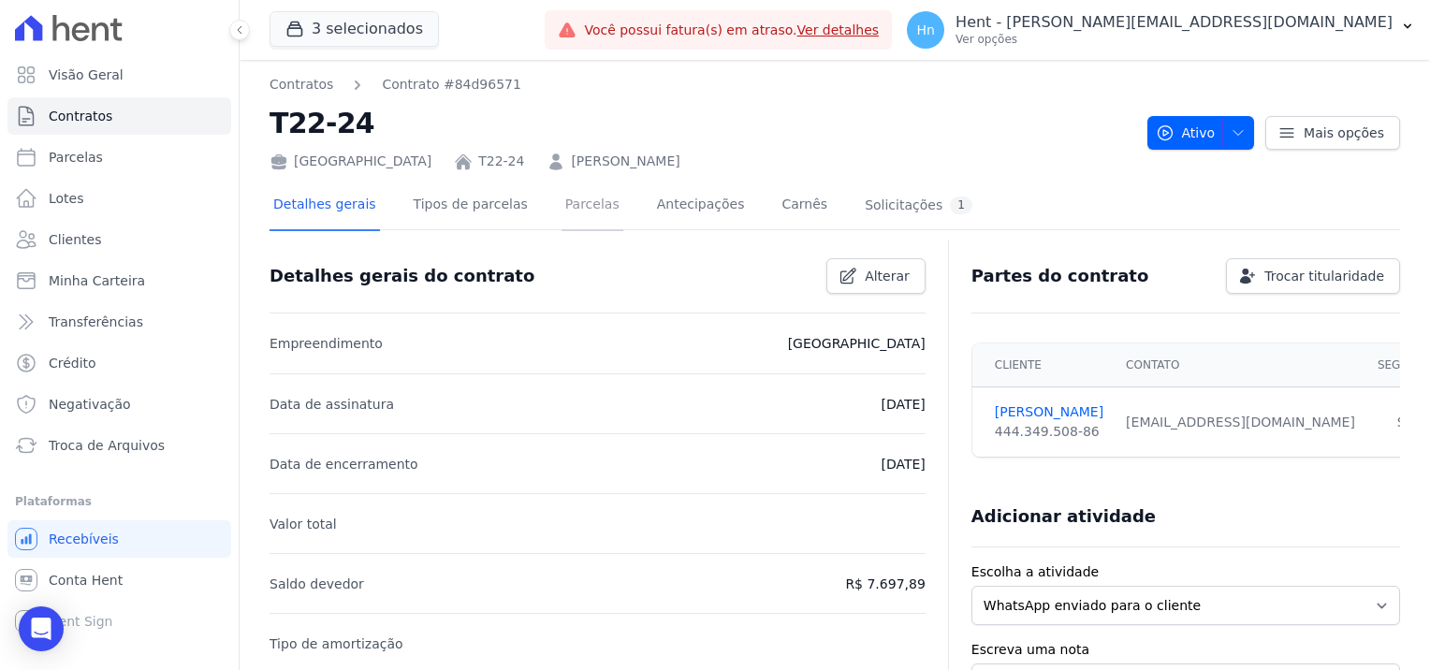
click at [578, 202] on link "Parcelas" at bounding box center [593, 207] width 62 height 50
